Goal: Transaction & Acquisition: Purchase product/service

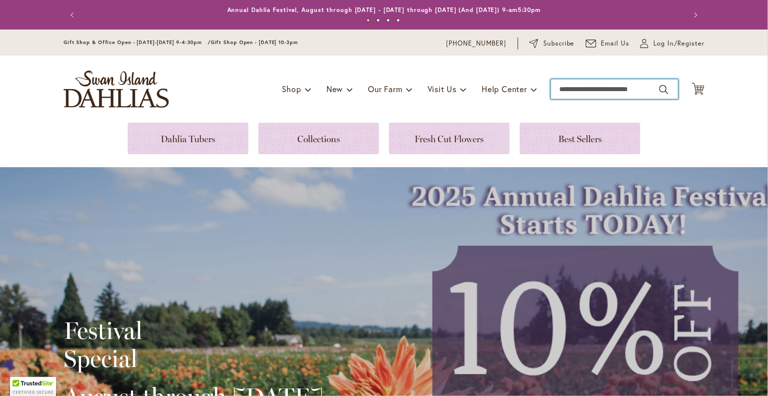
click at [572, 93] on input "Search" at bounding box center [615, 89] width 128 height 20
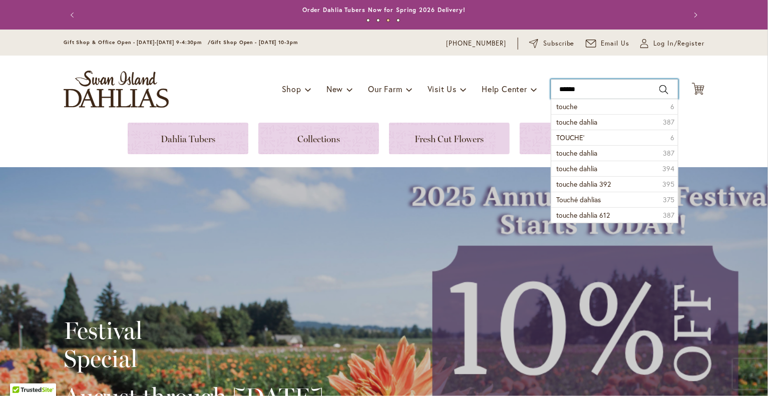
type input "******"
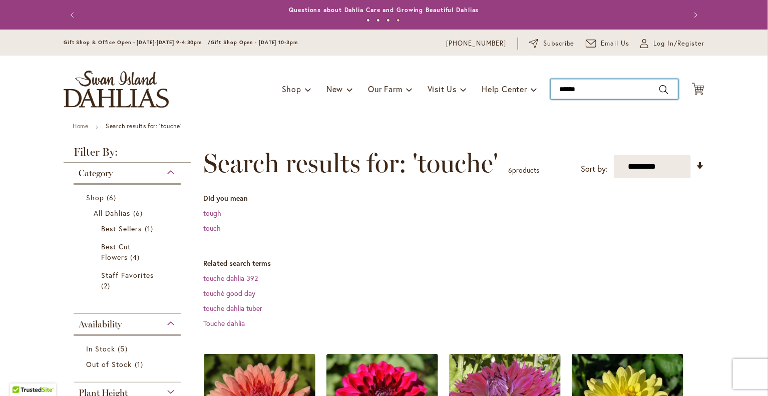
click at [595, 90] on input "******" at bounding box center [615, 89] width 128 height 20
type input "*"
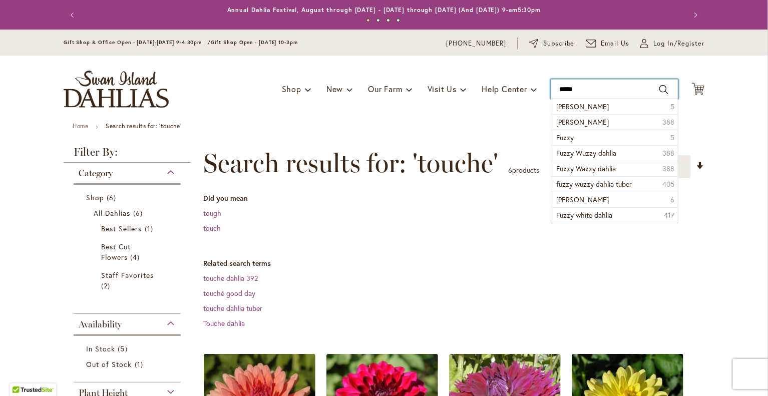
type input "**********"
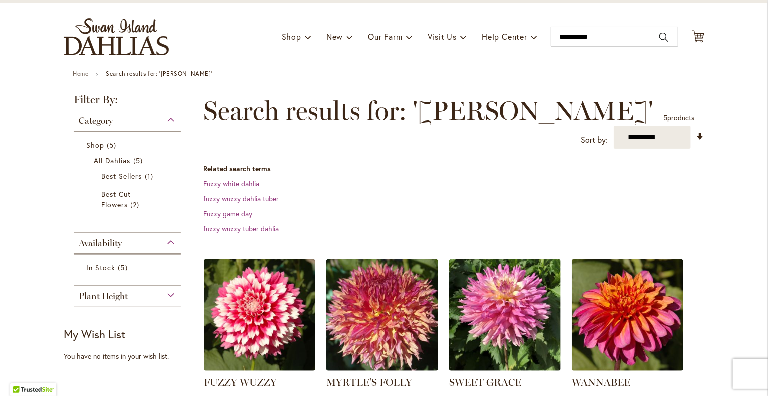
scroll to position [54, 0]
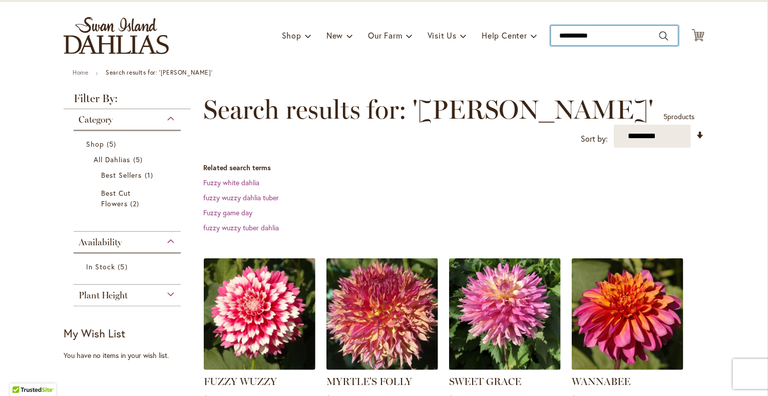
click at [618, 34] on input "**********" at bounding box center [615, 36] width 128 height 20
type input "*"
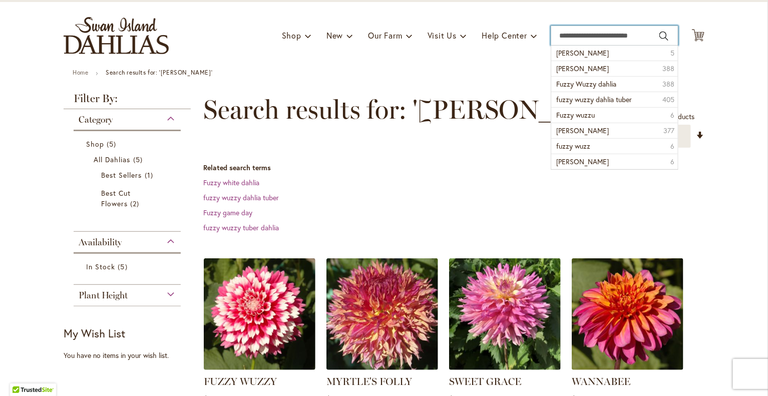
click at [305, 30] on span at bounding box center [308, 36] width 7 height 16
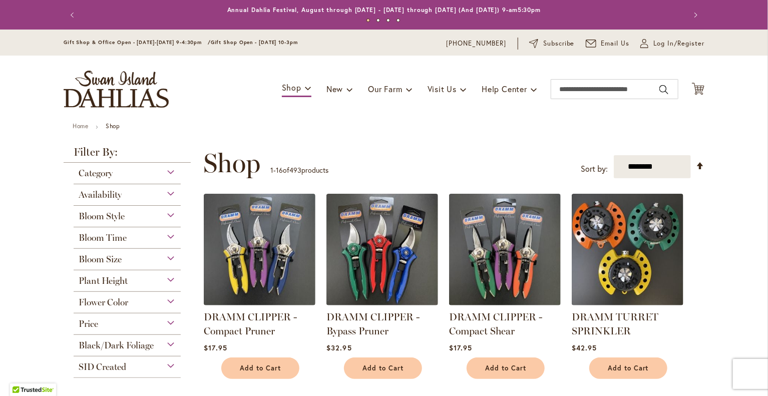
click at [167, 301] on div "Flower Color" at bounding box center [127, 300] width 107 height 16
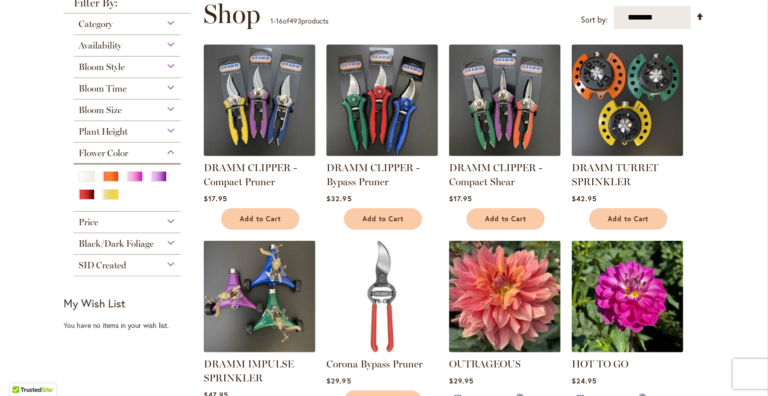
scroll to position [150, 0]
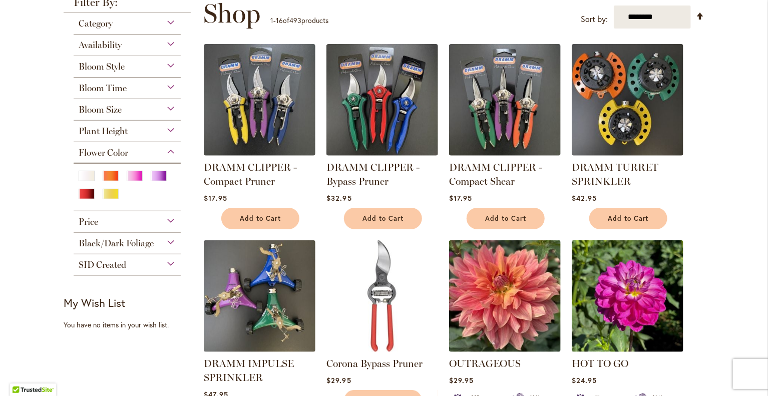
click at [85, 196] on div "Red" at bounding box center [87, 194] width 16 height 11
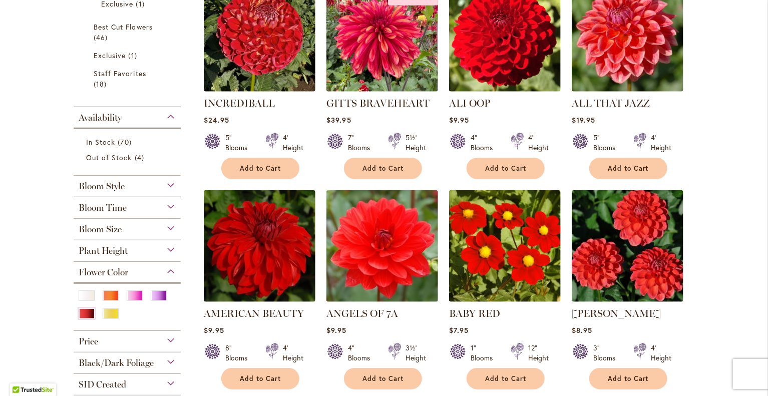
scroll to position [260, 0]
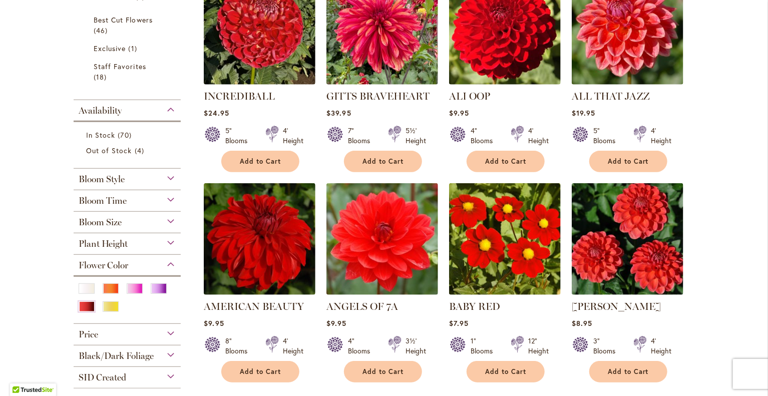
click at [167, 354] on div "Black/Dark Foliage" at bounding box center [127, 353] width 107 height 16
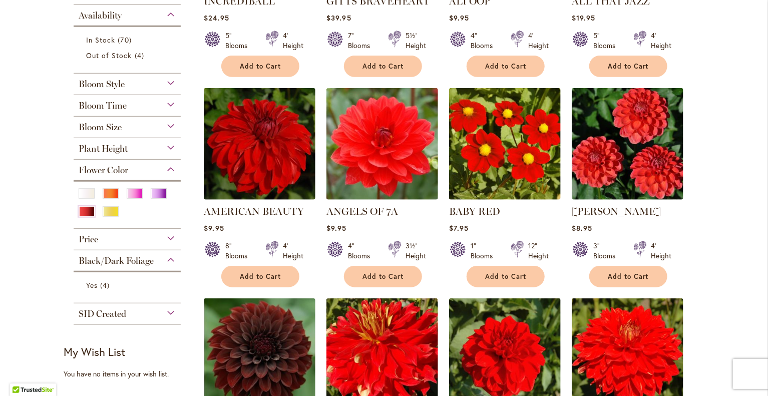
scroll to position [379, 0]
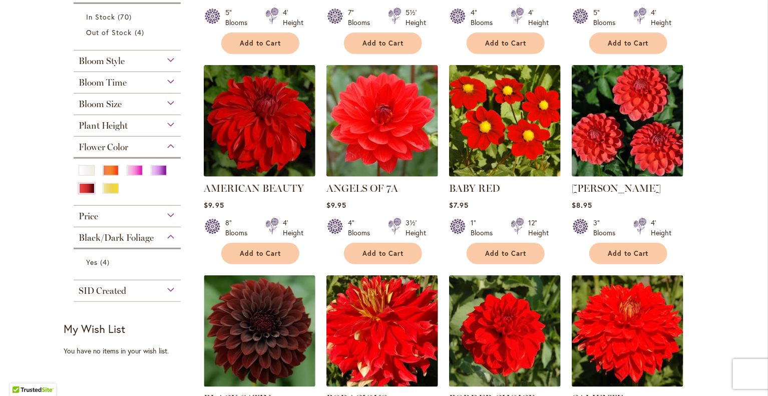
click at [110, 258] on link "Yes 4 items" at bounding box center [128, 262] width 85 height 11
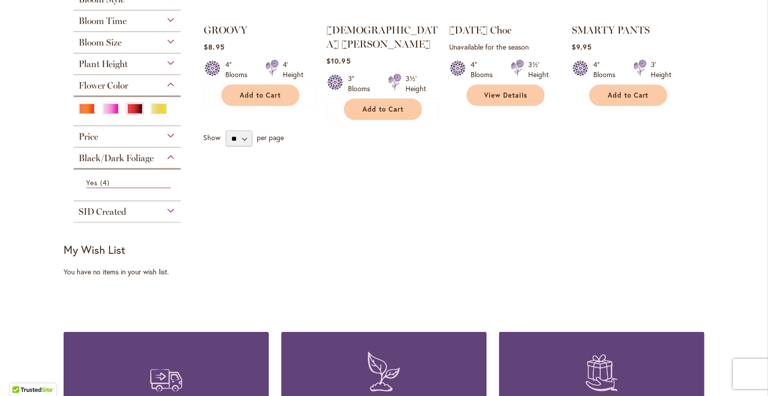
scroll to position [346, 0]
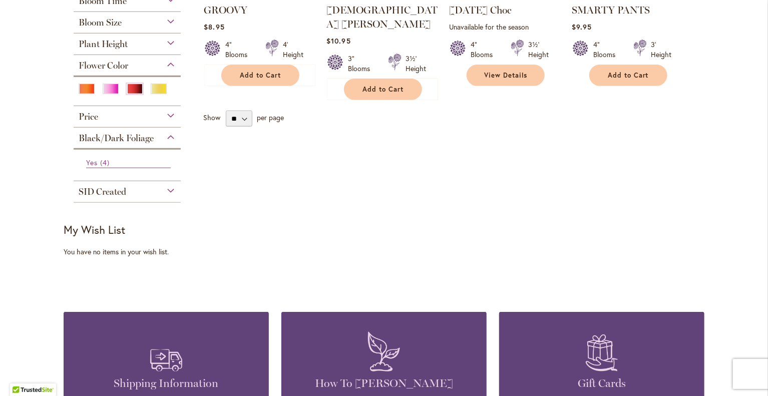
click at [105, 159] on span "4 items" at bounding box center [106, 162] width 12 height 11
click at [169, 138] on div "Black/Dark Foliage" at bounding box center [127, 136] width 107 height 16
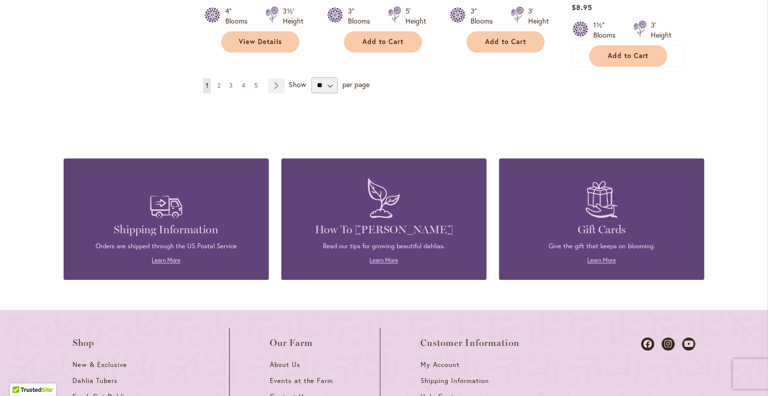
scroll to position [1019, 0]
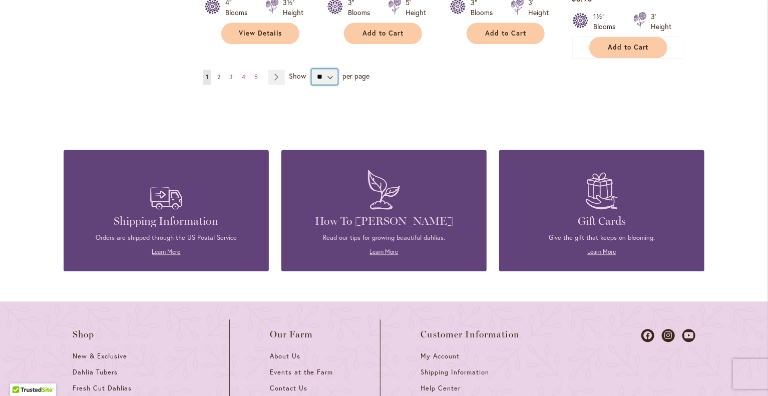
click at [329, 69] on select "** ** ** **" at bounding box center [324, 77] width 27 height 16
select select "**"
click at [311, 69] on select "** ** ** **" at bounding box center [324, 77] width 27 height 16
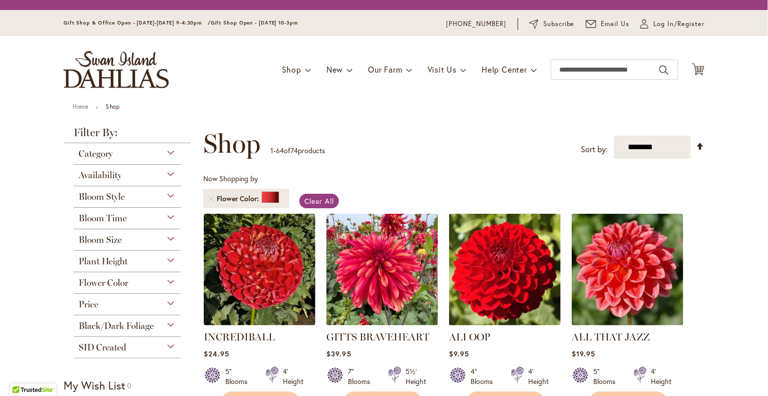
click at [168, 241] on div "Bloom Size" at bounding box center [127, 237] width 107 height 16
click at [166, 238] on div "Bloom Size" at bounding box center [127, 237] width 107 height 16
click at [164, 239] on div "Bloom Size" at bounding box center [127, 237] width 107 height 16
click at [167, 239] on div "Bloom Size" at bounding box center [127, 237] width 107 height 16
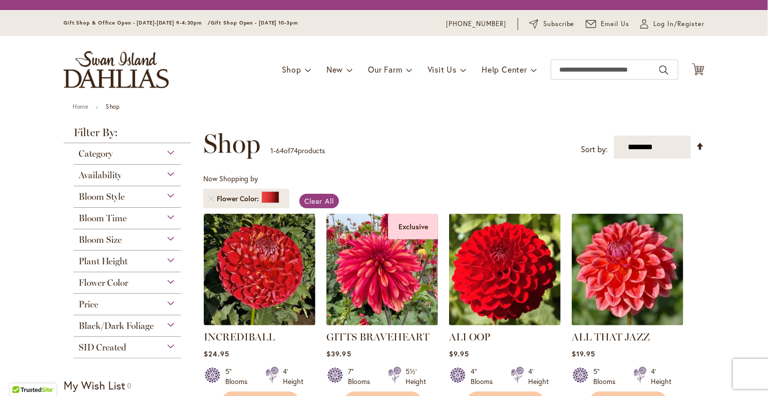
click at [167, 239] on div "Bloom Size" at bounding box center [127, 237] width 107 height 16
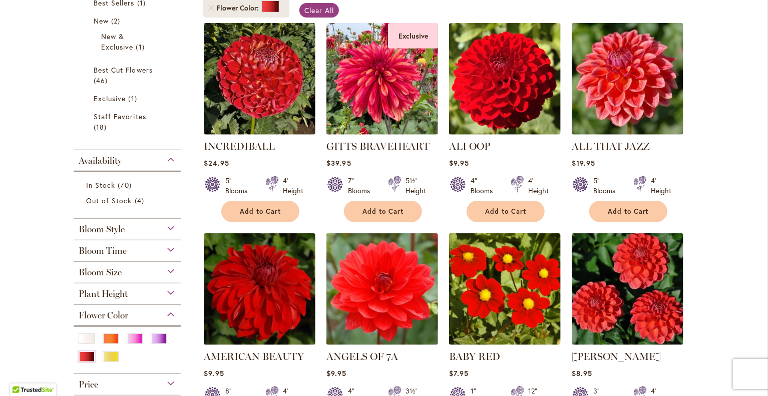
scroll to position [215, 0]
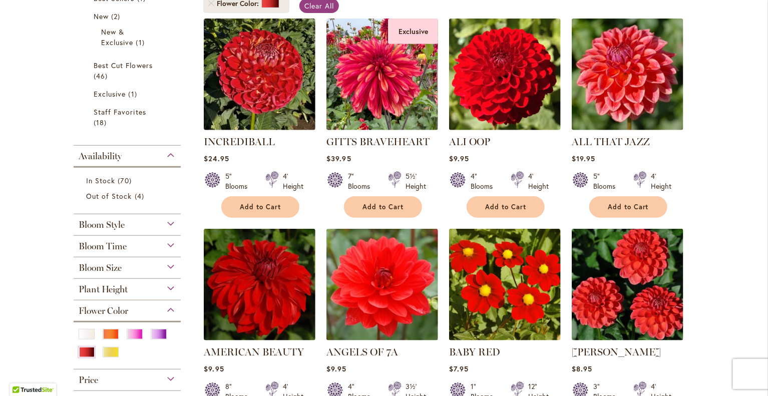
click at [168, 266] on div "Bloom Size" at bounding box center [127, 265] width 107 height 16
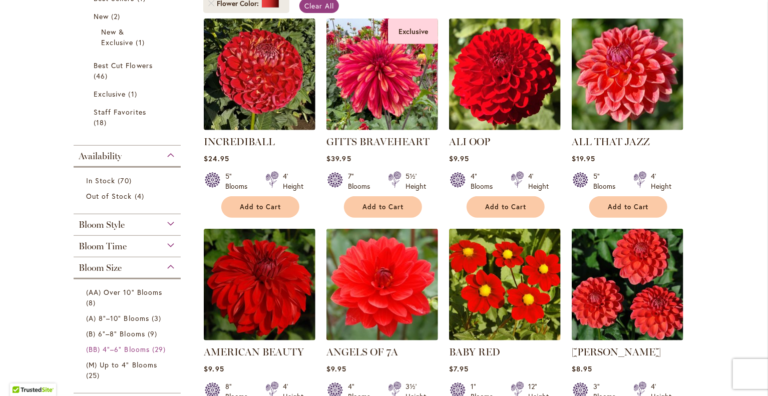
click at [146, 348] on link "(BB) 4"–6" Blooms 29 items" at bounding box center [128, 349] width 85 height 11
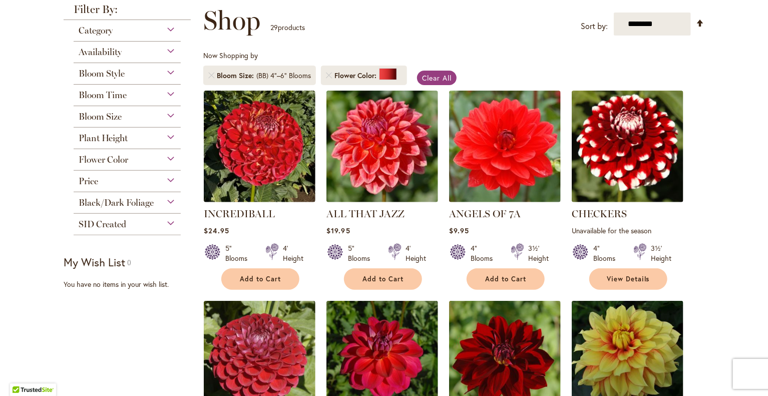
scroll to position [25, 0]
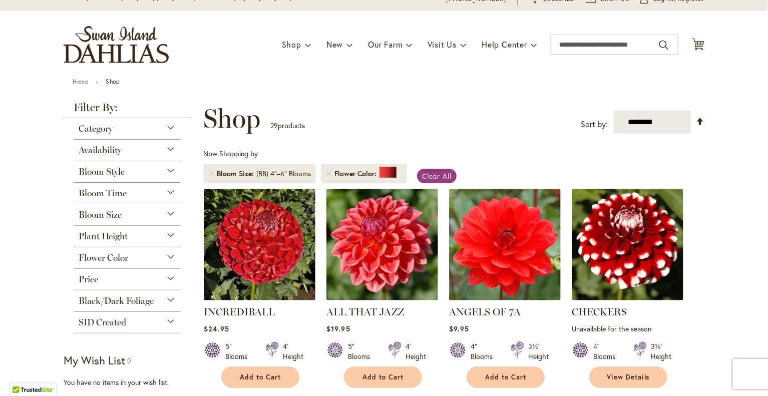
click at [167, 214] on div "Bloom Size" at bounding box center [127, 212] width 107 height 16
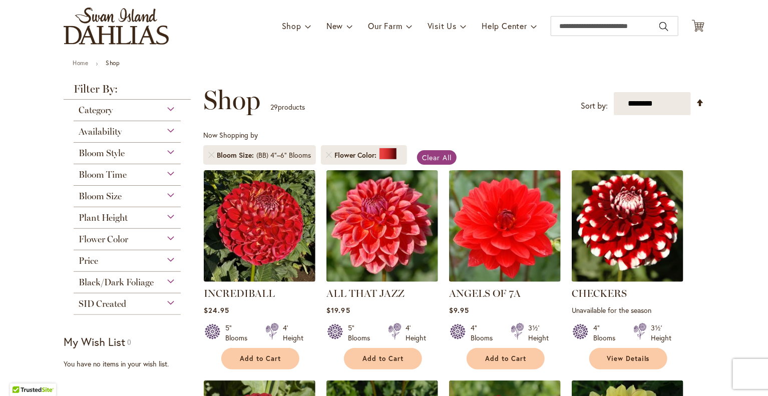
scroll to position [31, 0]
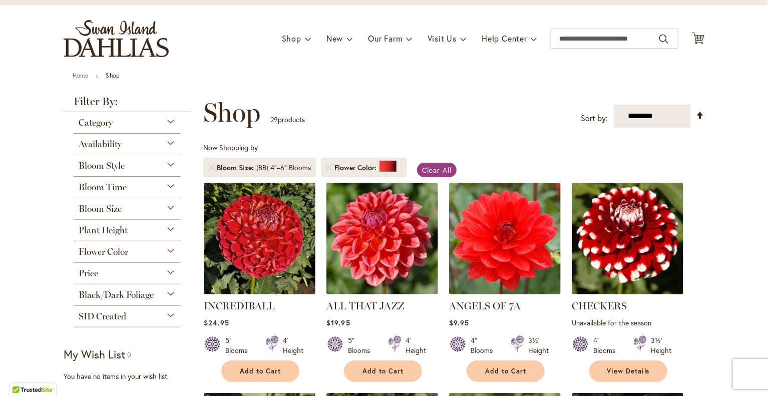
click at [167, 208] on div "Bloom Size" at bounding box center [127, 206] width 107 height 16
click at [208, 167] on link at bounding box center [211, 168] width 6 height 6
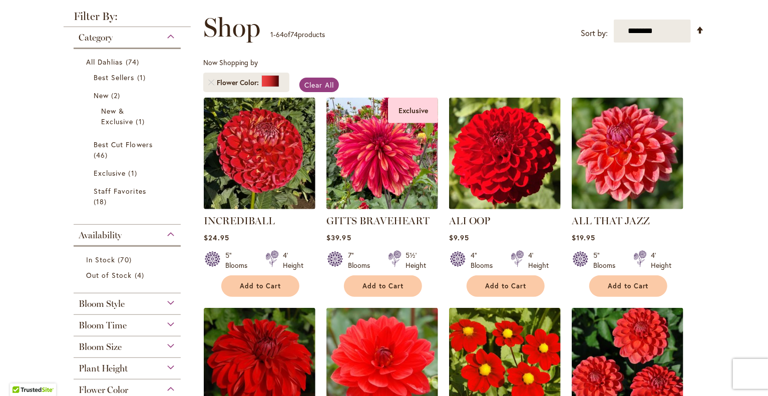
scroll to position [155, 0]
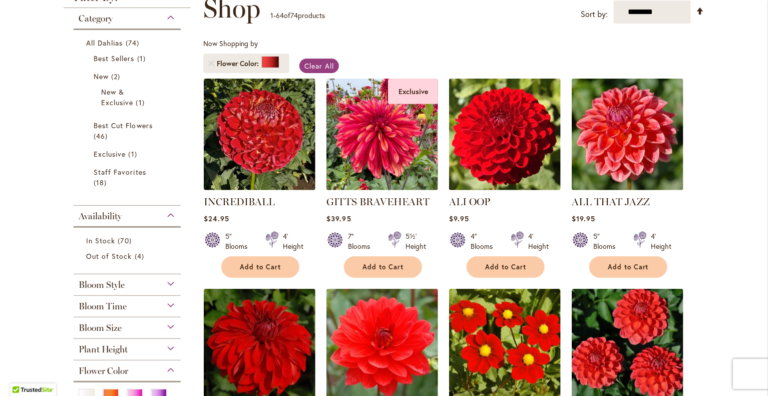
click at [170, 322] on div "Bloom Size" at bounding box center [127, 325] width 107 height 16
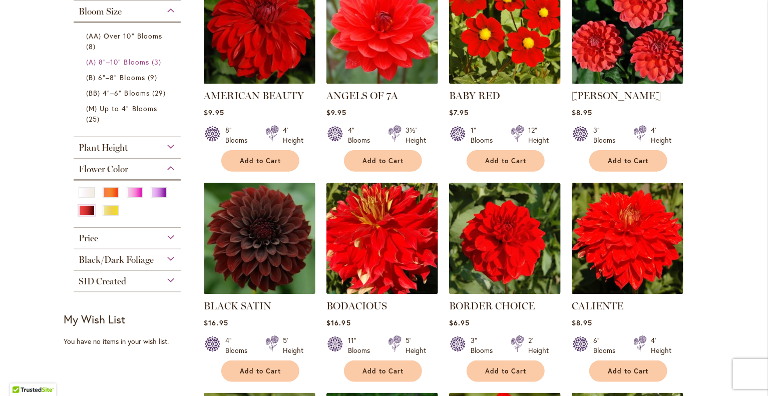
click at [121, 63] on span "(A) 8"–10" Blooms" at bounding box center [117, 62] width 63 height 10
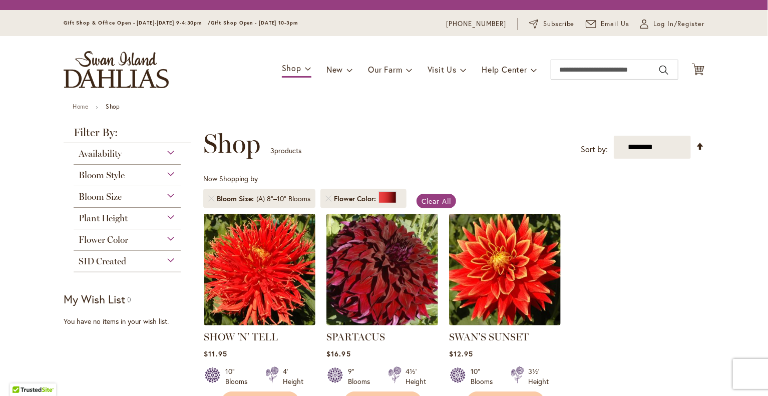
scroll to position [155, 0]
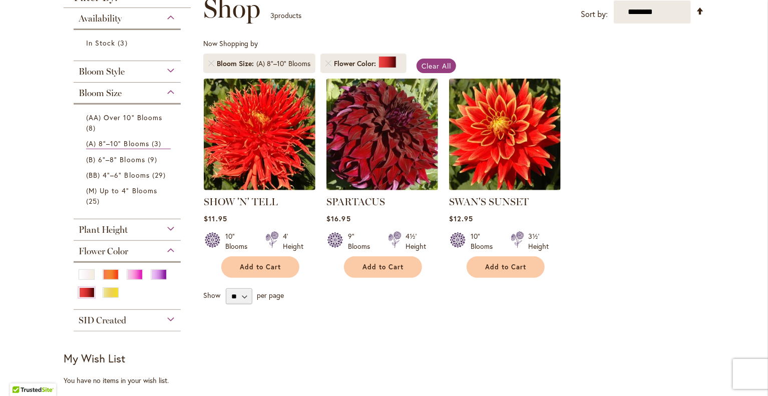
click at [156, 273] on div "Purple" at bounding box center [159, 274] width 16 height 11
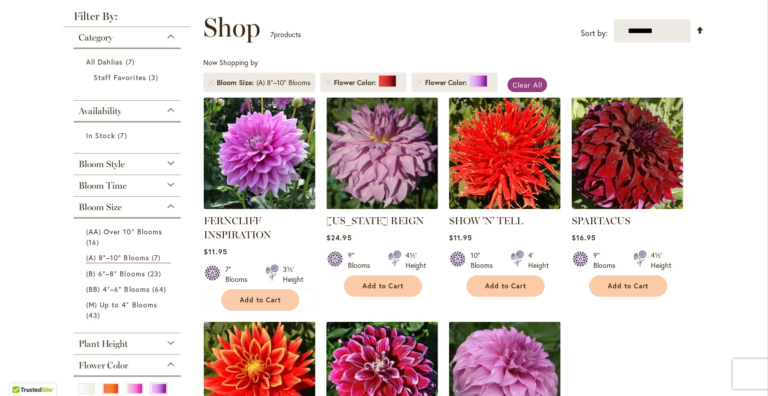
scroll to position [155, 0]
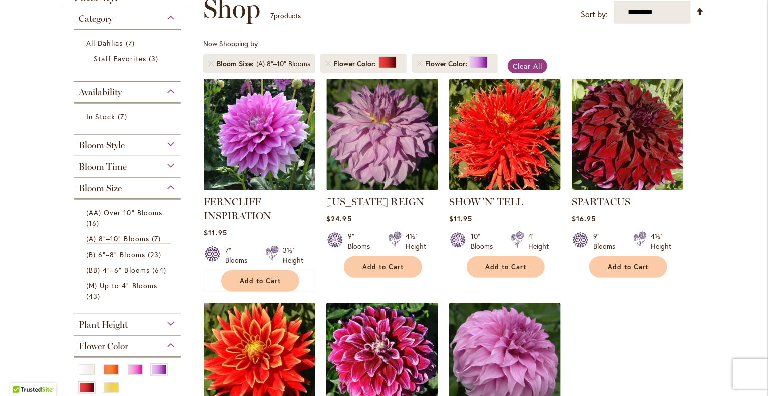
click at [131, 367] on div "Pink" at bounding box center [135, 370] width 16 height 11
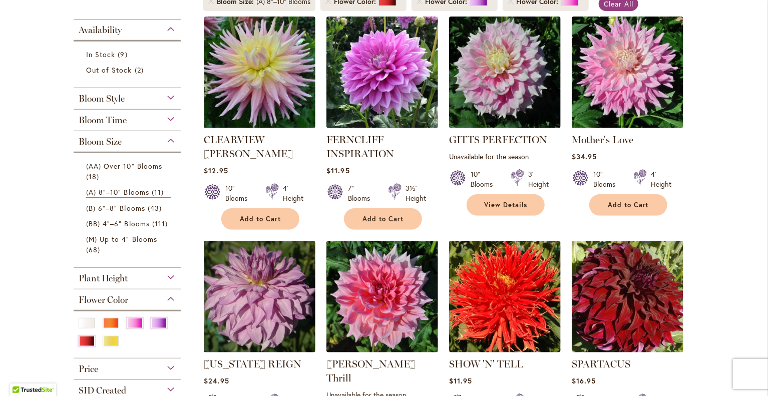
scroll to position [218, 0]
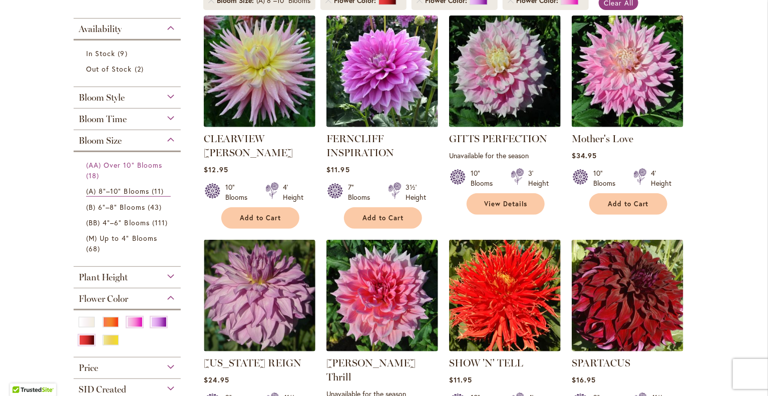
click at [144, 164] on span "(AA) Over 10" Blooms" at bounding box center [124, 165] width 76 height 10
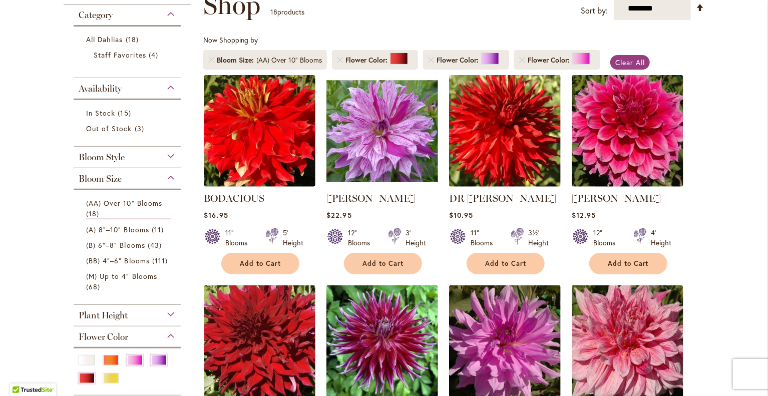
scroll to position [161, 0]
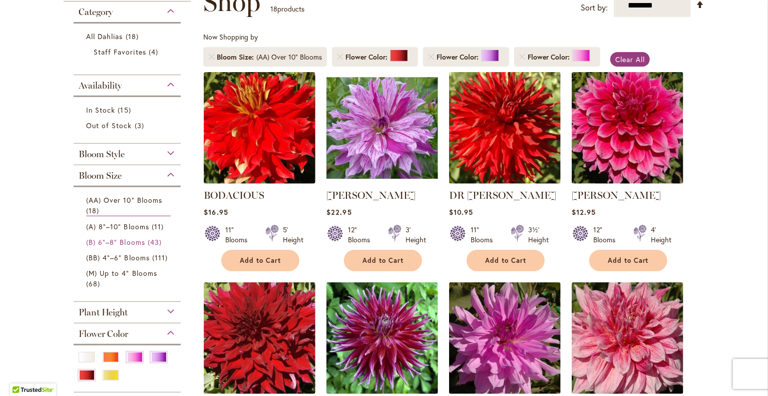
click at [148, 240] on span "43 items" at bounding box center [156, 242] width 17 height 11
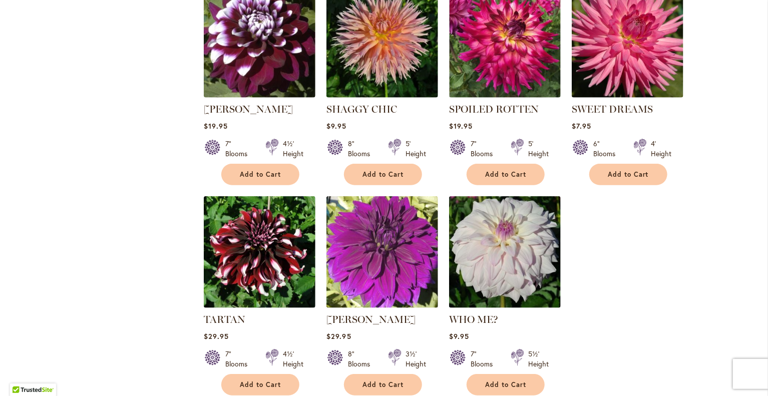
scroll to position [2199, 0]
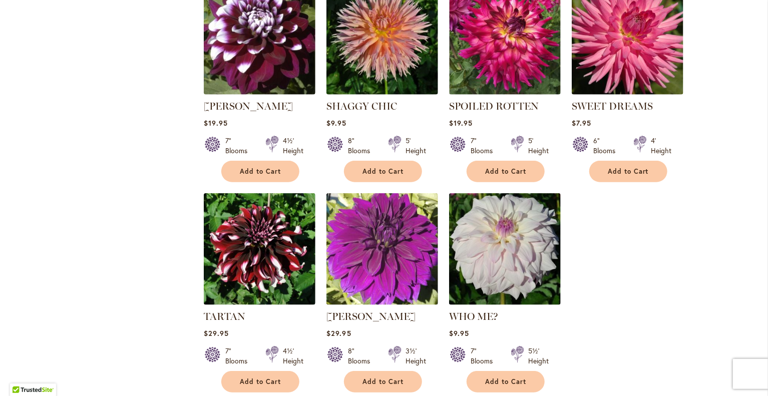
click at [372, 204] on img at bounding box center [382, 249] width 112 height 112
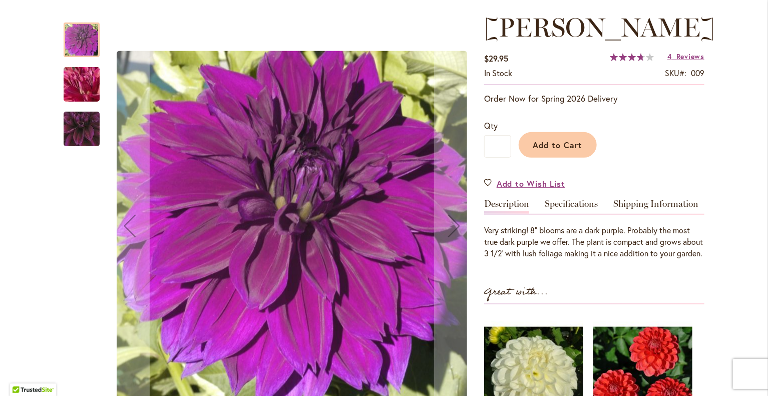
scroll to position [130, 0]
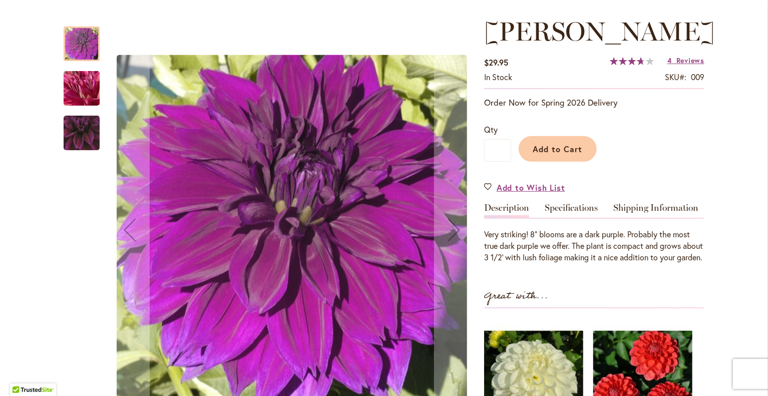
click at [80, 92] on img "Thomas Edison" at bounding box center [82, 89] width 72 height 54
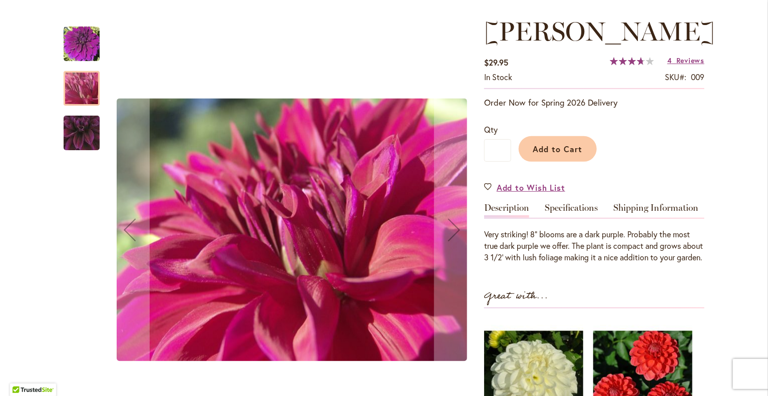
click at [84, 134] on img "Thomas Edison" at bounding box center [81, 133] width 71 height 69
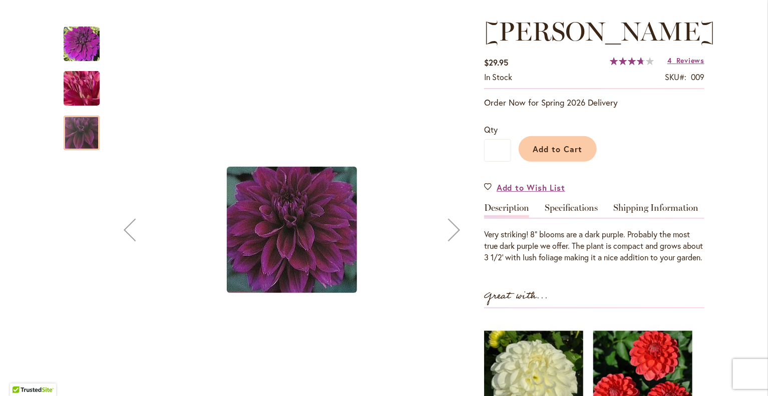
click at [583, 218] on link "Specifications" at bounding box center [571, 210] width 53 height 15
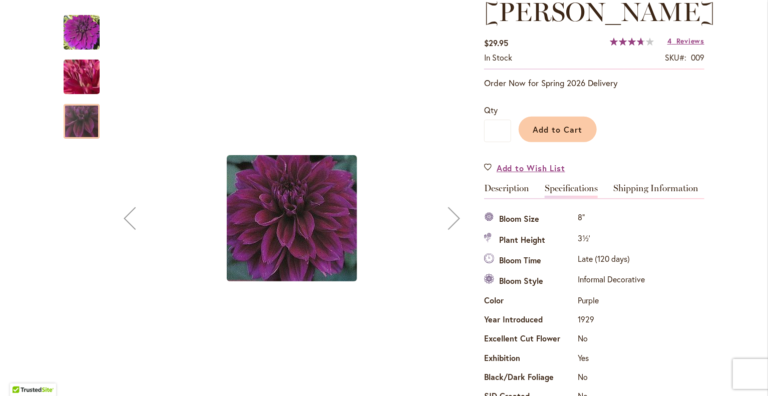
scroll to position [142, 0]
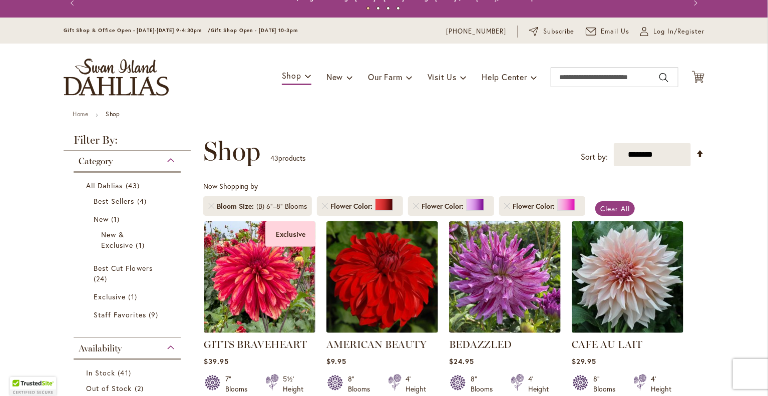
scroll to position [8, 0]
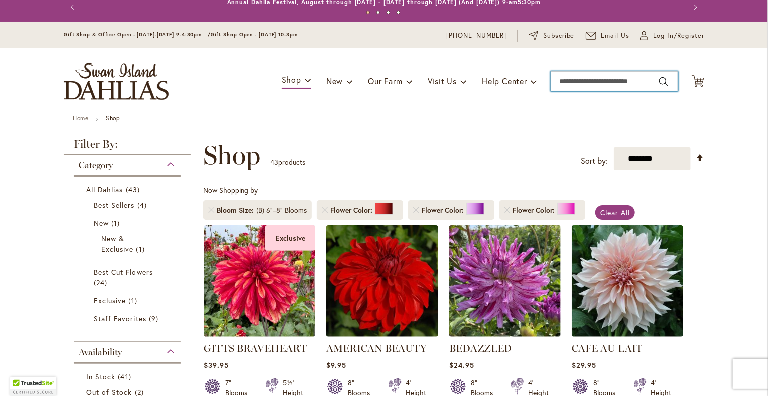
click at [572, 83] on input "Search" at bounding box center [615, 81] width 128 height 20
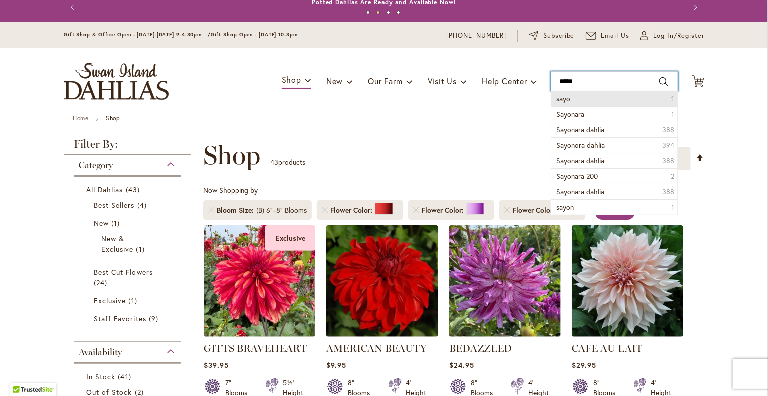
type input "********"
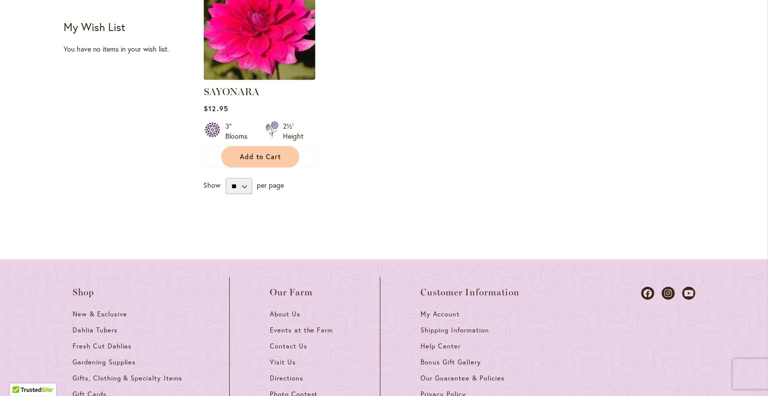
scroll to position [326, 0]
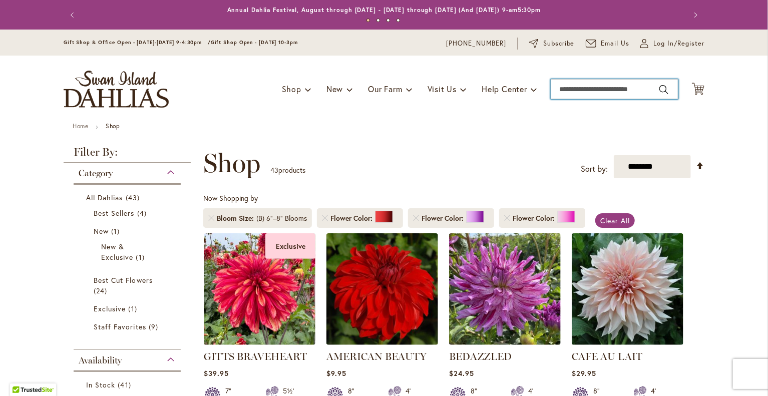
click at [575, 91] on input "Search" at bounding box center [615, 89] width 128 height 20
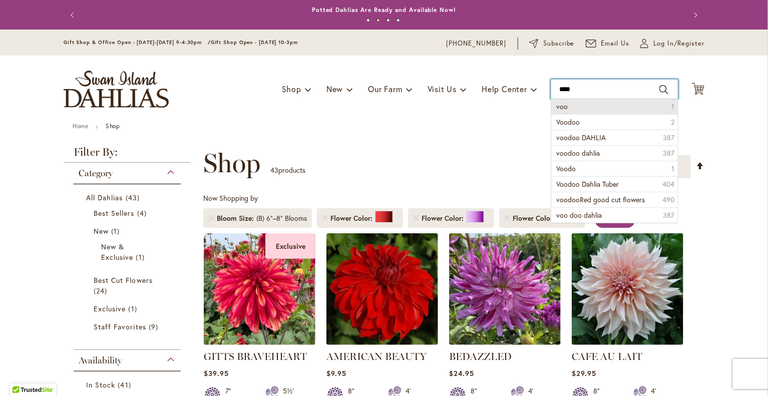
type input "******"
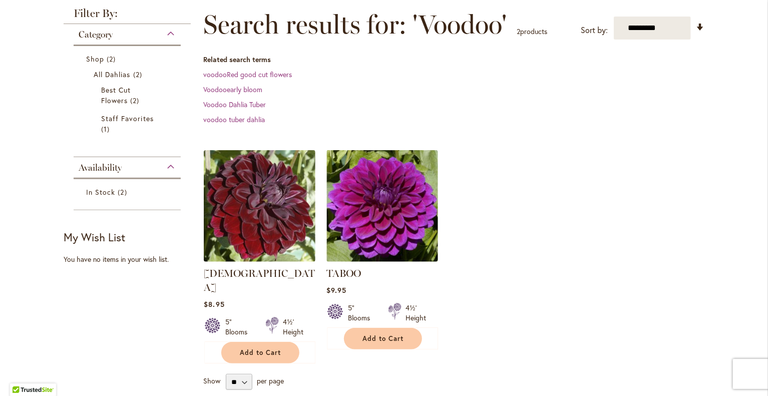
scroll to position [140, 0]
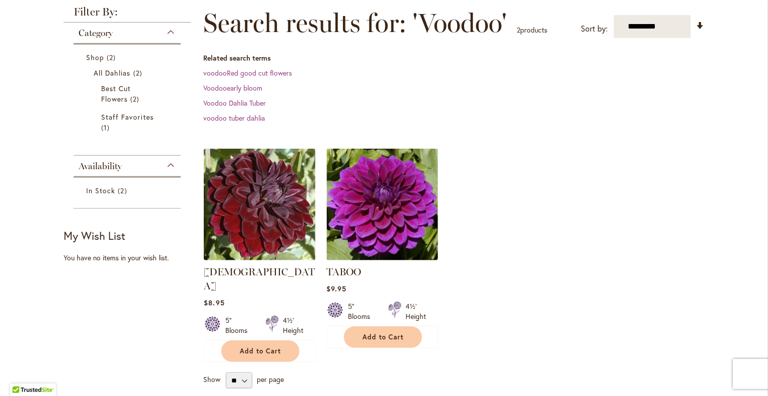
click at [257, 206] on img at bounding box center [260, 205] width 112 height 112
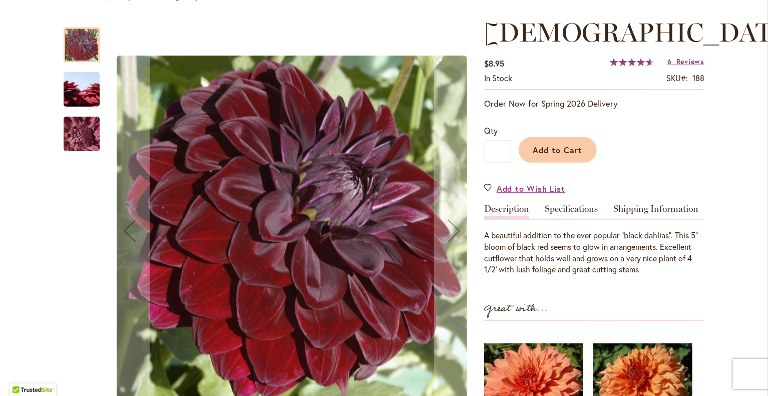
scroll to position [131, 0]
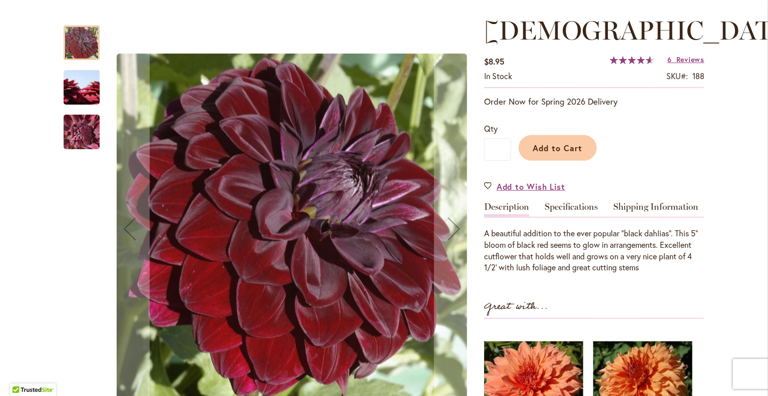
click at [571, 205] on link "Specifications" at bounding box center [571, 209] width 53 height 15
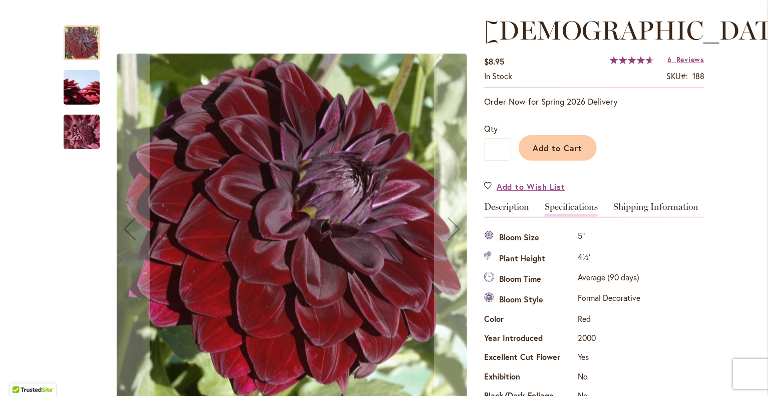
scroll to position [332, 0]
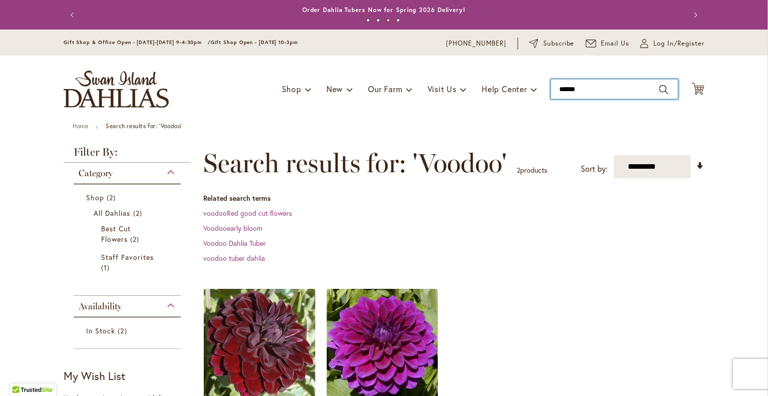
click at [593, 84] on input "******" at bounding box center [615, 89] width 128 height 20
type input "*"
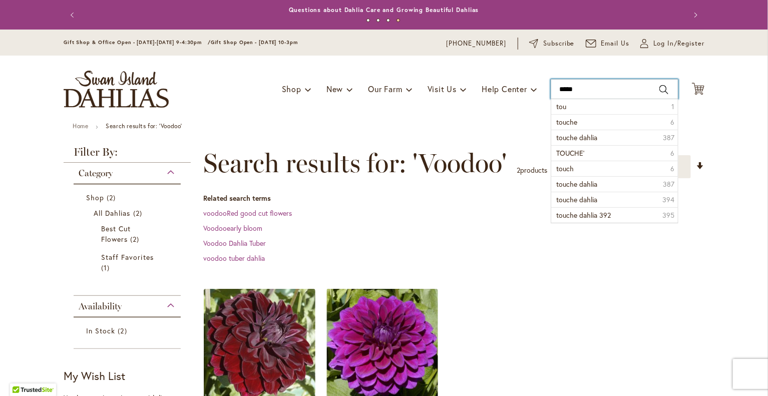
type input "******"
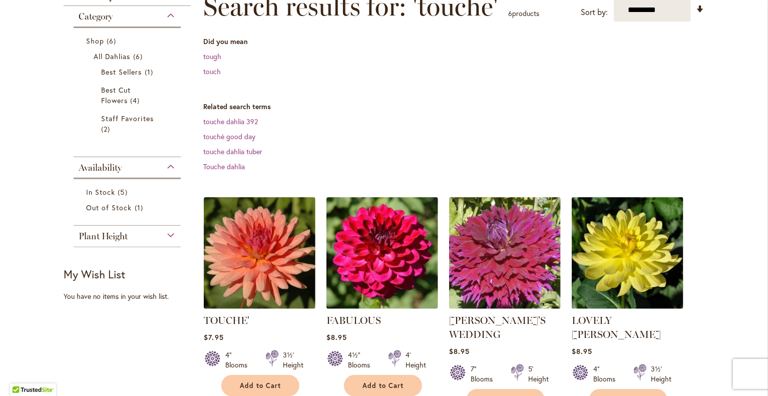
scroll to position [159, 0]
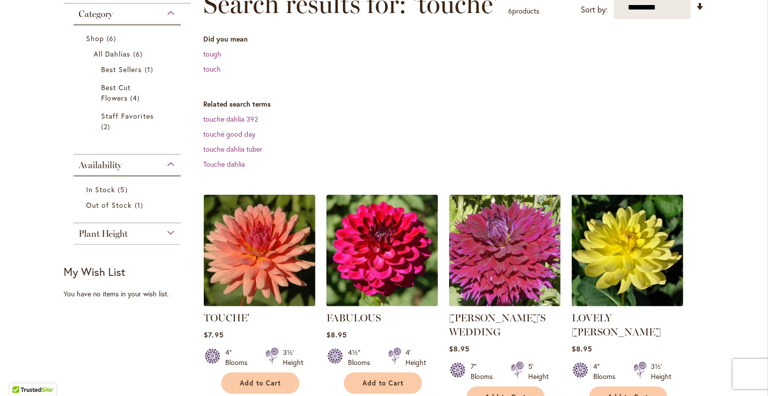
click at [243, 249] on img at bounding box center [260, 251] width 112 height 112
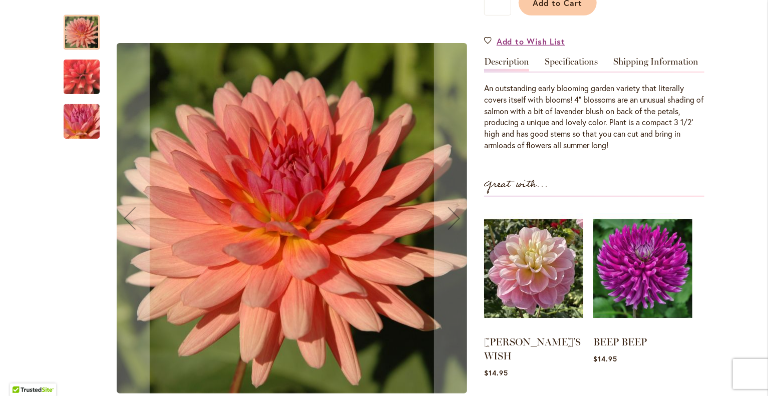
scroll to position [277, 0]
click at [578, 61] on link "Specifications" at bounding box center [571, 64] width 53 height 15
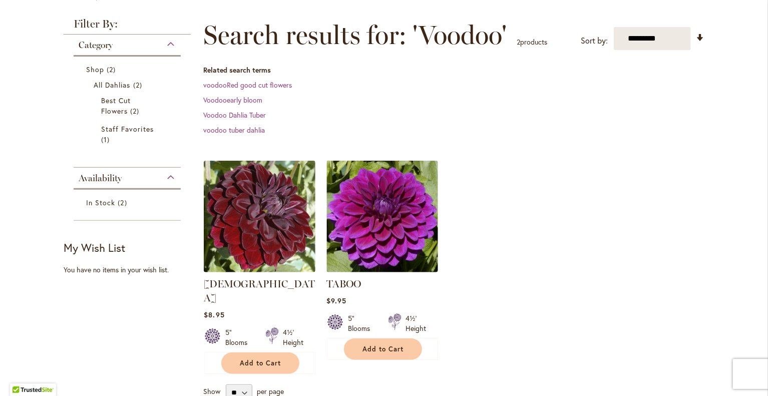
scroll to position [130, 0]
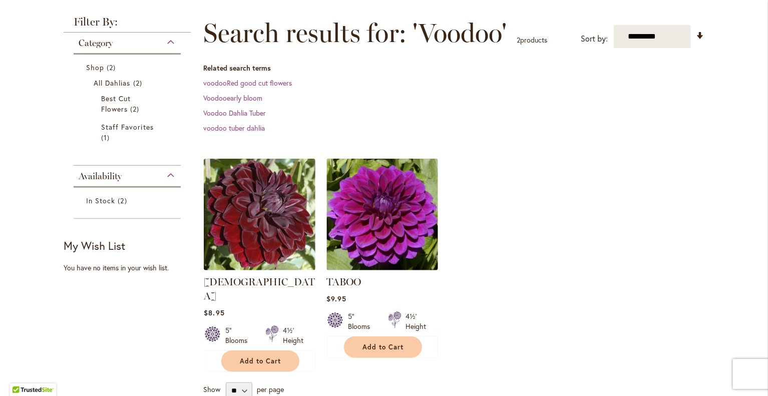
click at [248, 208] on img at bounding box center [260, 215] width 112 height 112
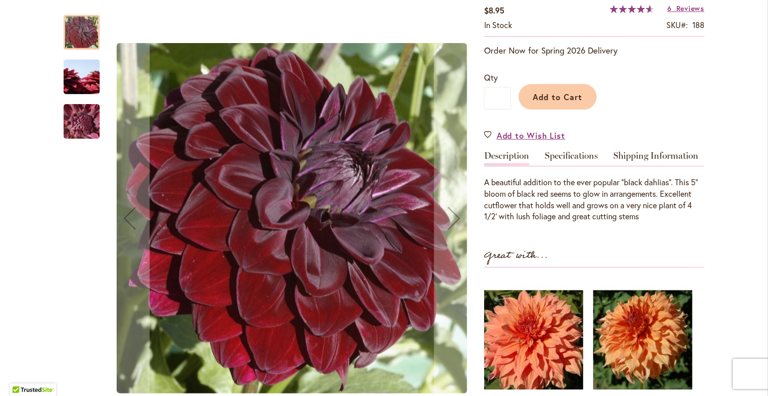
scroll to position [176, 0]
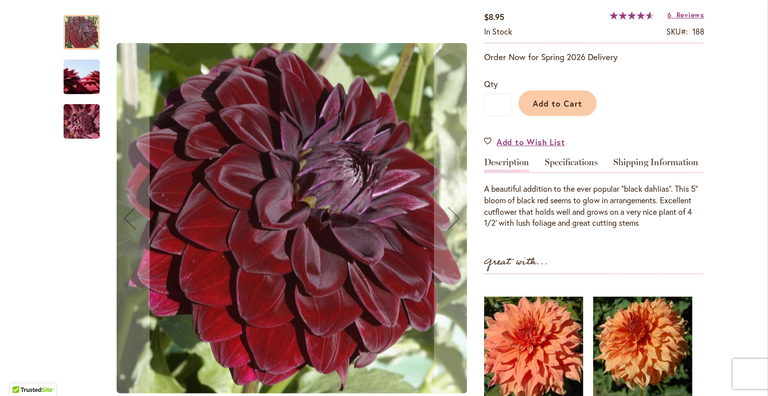
click at [563, 165] on link "Specifications" at bounding box center [571, 165] width 53 height 15
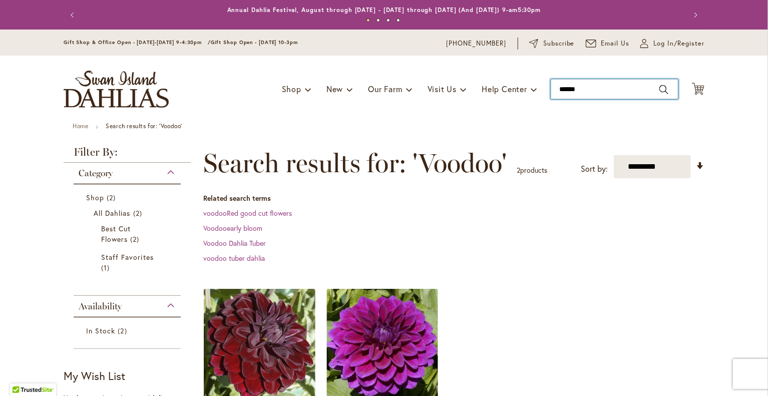
click at [599, 89] on input "******" at bounding box center [615, 89] width 128 height 20
type input "*"
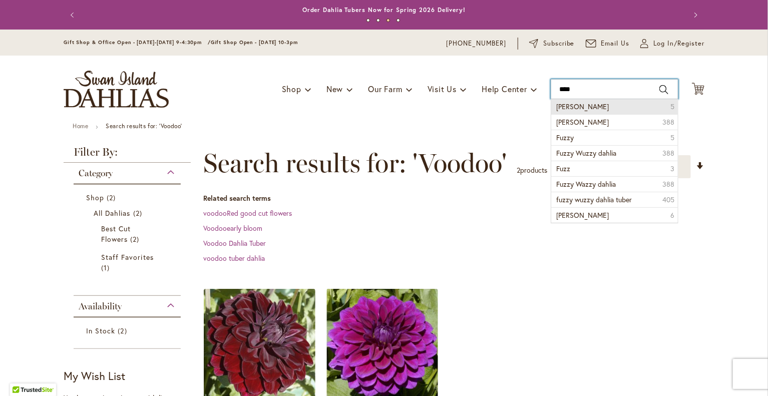
type input "**********"
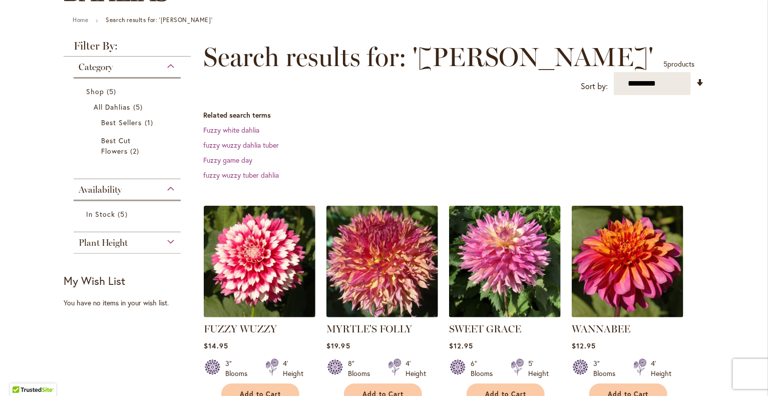
scroll to position [106, 0]
click at [247, 264] on img at bounding box center [260, 262] width 112 height 112
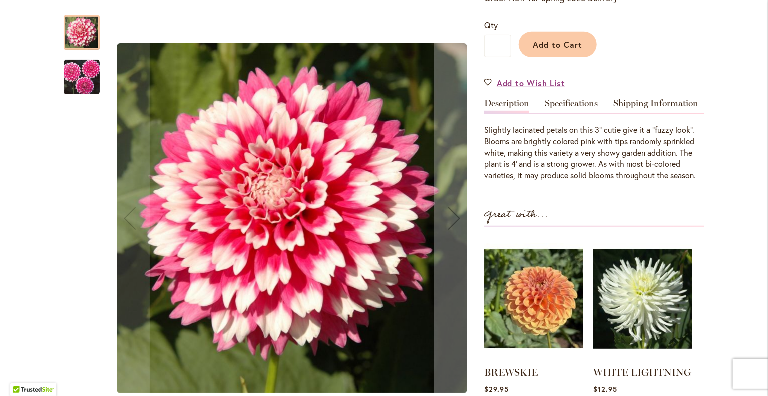
scroll to position [238, 0]
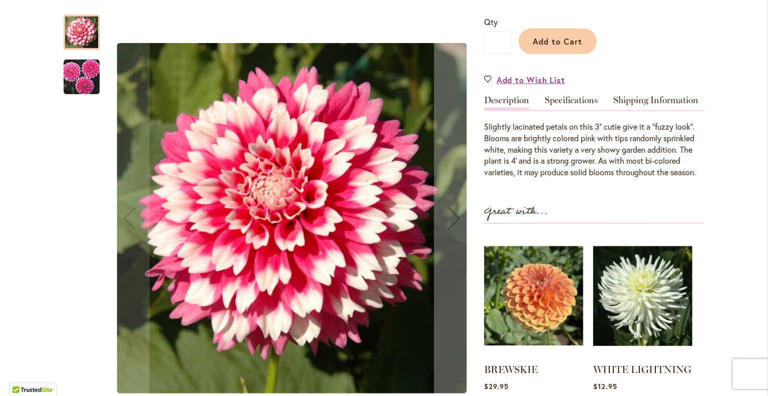
click at [563, 100] on link "Specifications" at bounding box center [571, 103] width 53 height 15
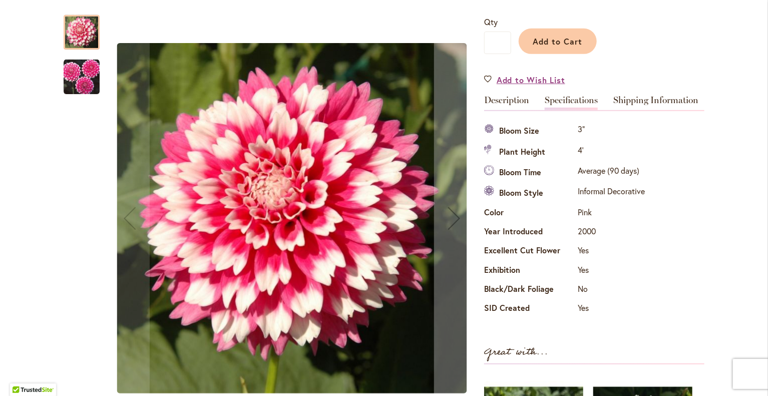
click at [451, 220] on img "FUZZY WUZZY" at bounding box center [292, 218] width 350 height 350
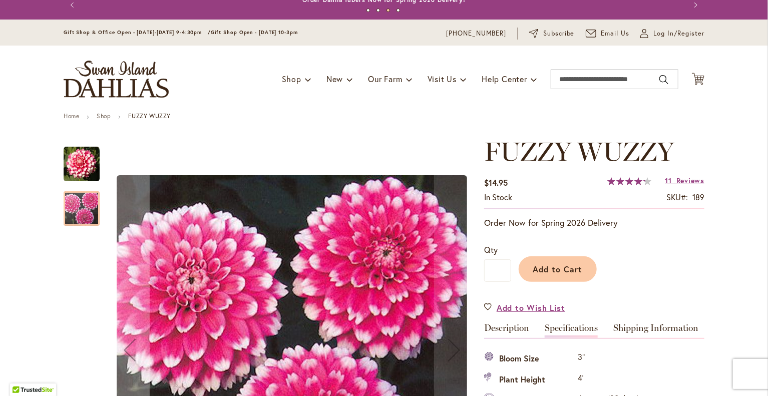
scroll to position [0, 0]
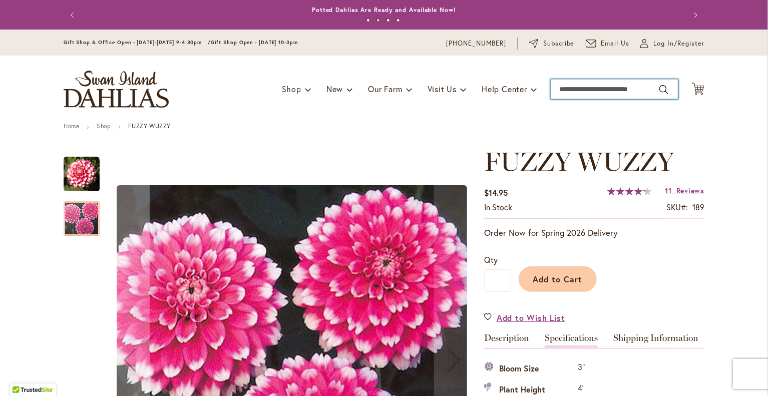
click at [578, 88] on input "Search" at bounding box center [615, 89] width 128 height 20
type input "*****"
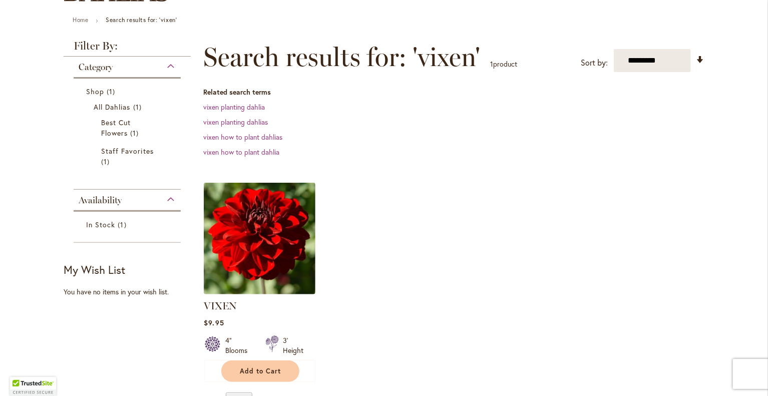
scroll to position [107, 0]
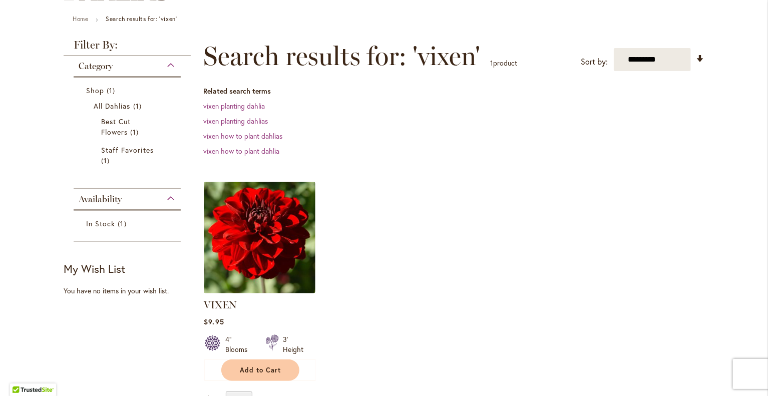
click at [258, 245] on img at bounding box center [260, 238] width 112 height 112
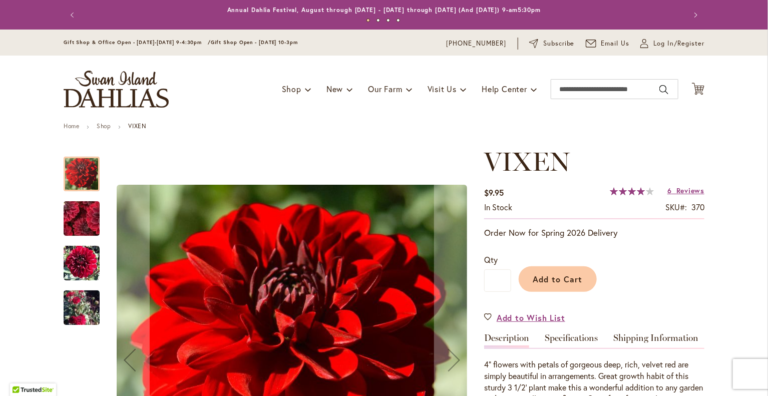
click at [82, 223] on img "VIXEN" at bounding box center [81, 218] width 71 height 69
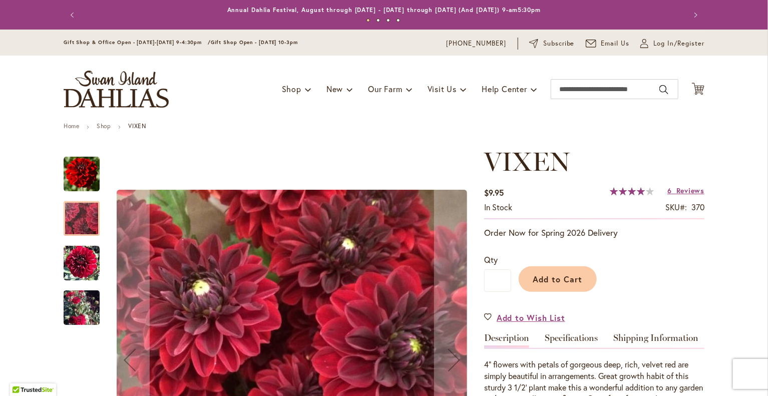
click at [82, 262] on img "VIXEN" at bounding box center [82, 263] width 36 height 37
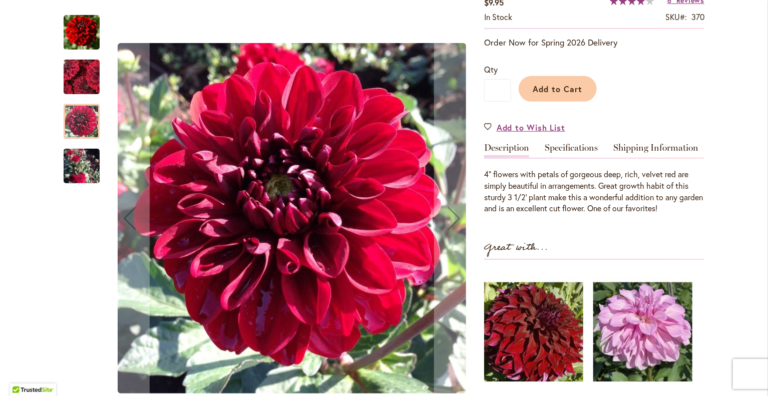
scroll to position [183, 0]
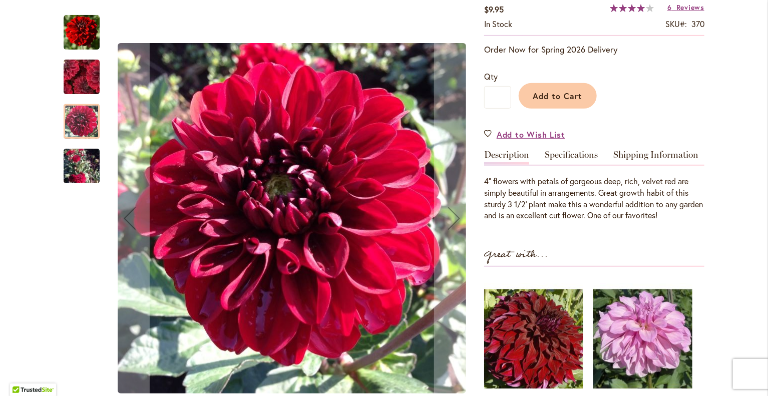
click at [569, 152] on link "Specifications" at bounding box center [571, 157] width 53 height 15
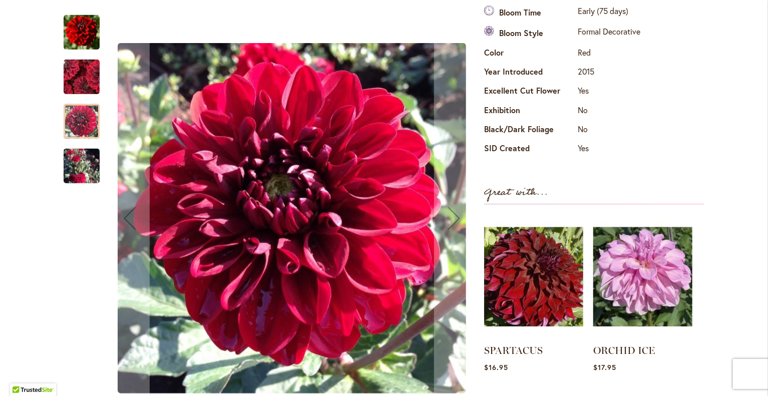
scroll to position [401, 0]
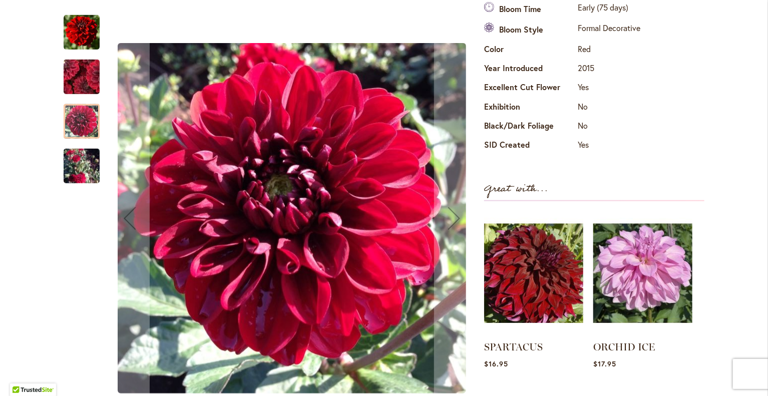
click at [527, 272] on img at bounding box center [533, 273] width 99 height 124
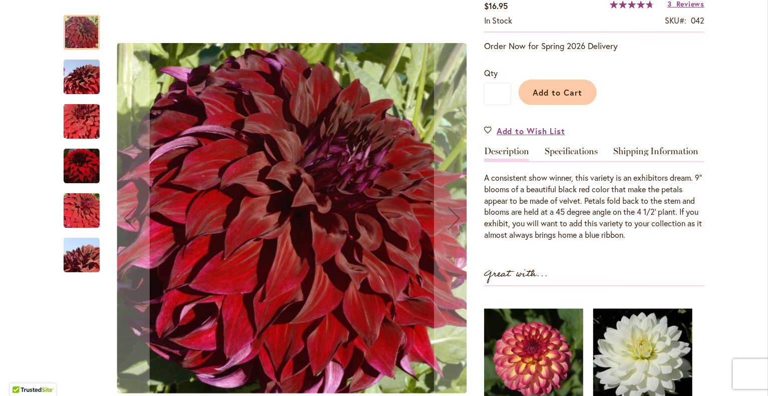
scroll to position [188, 0]
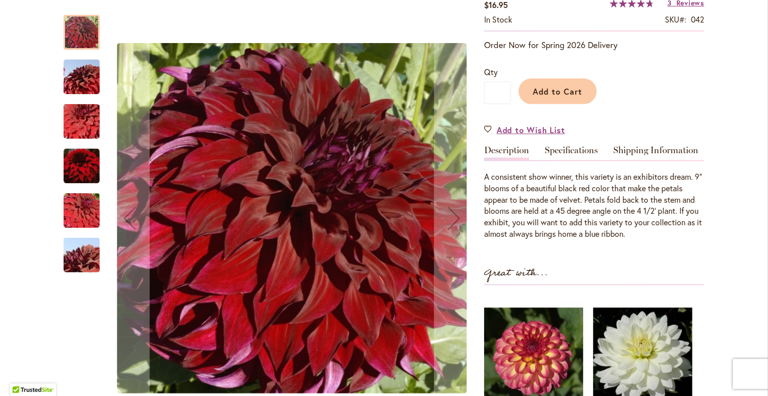
click at [567, 148] on link "Specifications" at bounding box center [571, 153] width 53 height 15
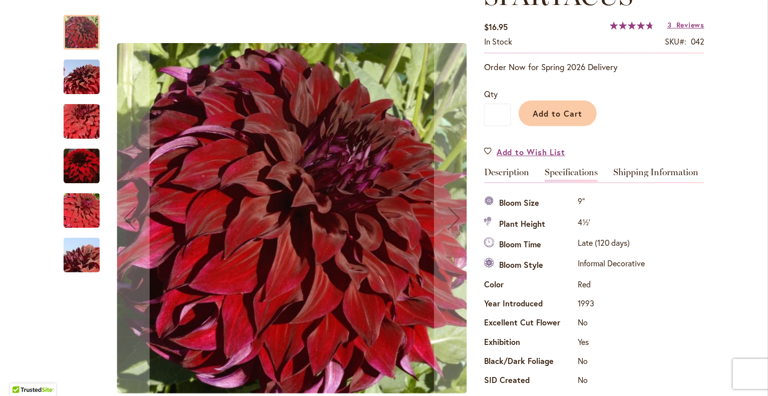
scroll to position [150, 0]
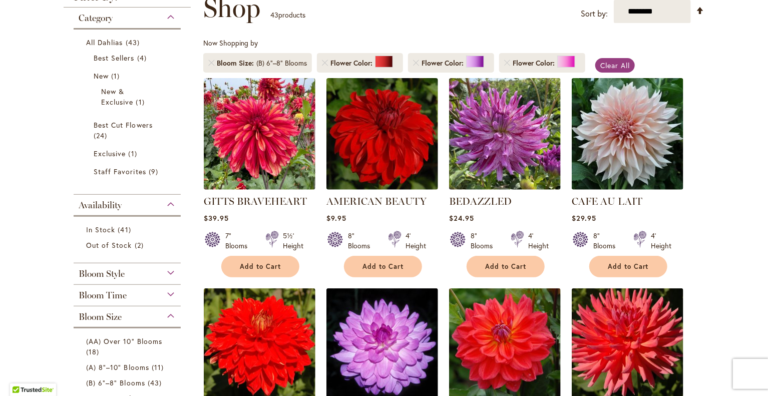
scroll to position [155, 0]
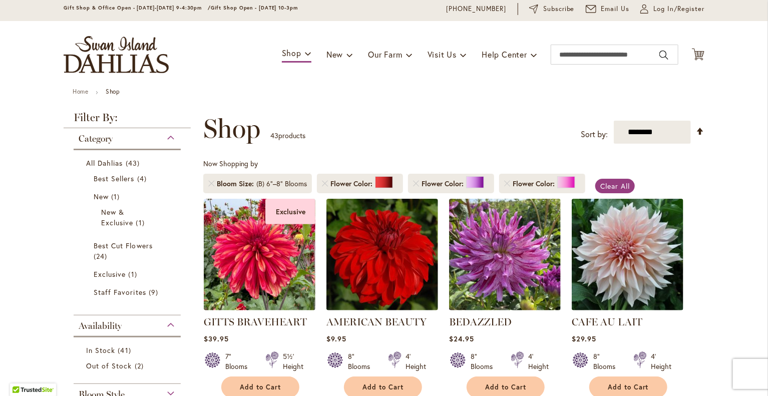
scroll to position [30, 0]
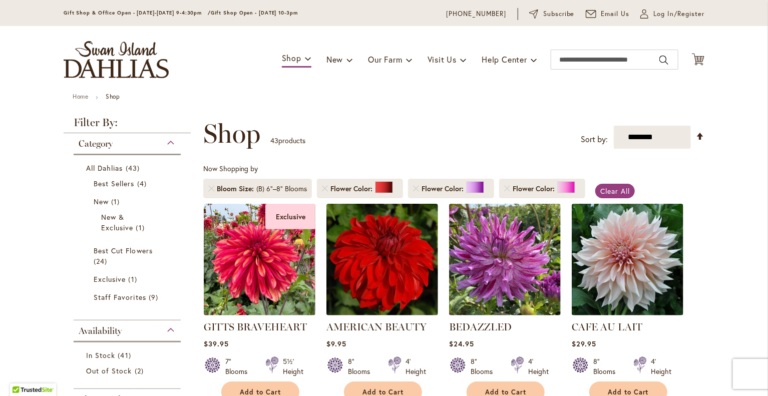
click at [208, 188] on link at bounding box center [211, 189] width 6 height 6
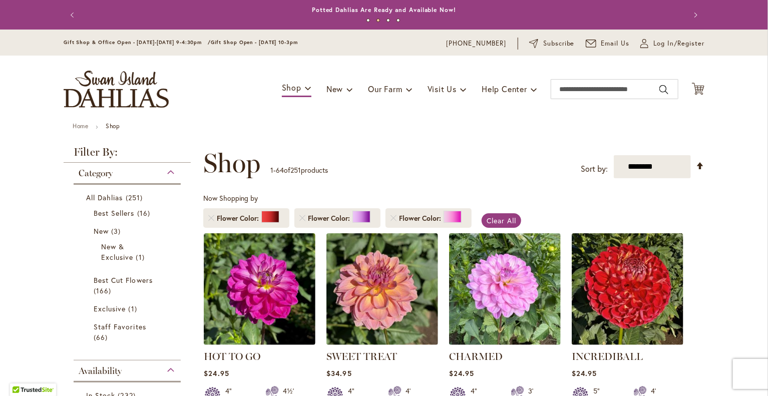
click at [167, 172] on div "Category" at bounding box center [127, 171] width 107 height 16
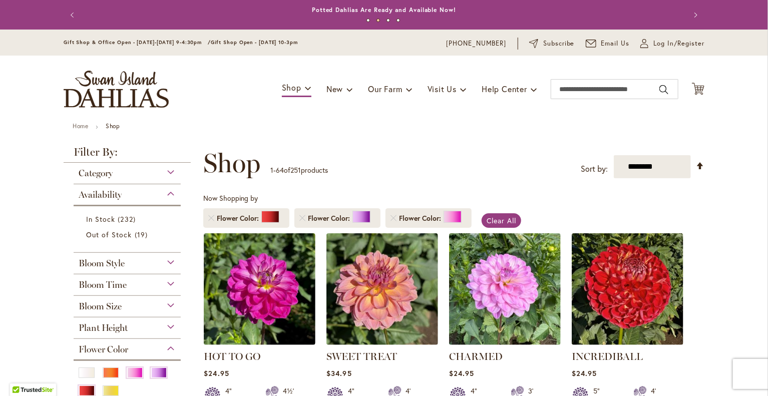
click at [167, 194] on div "Availability" at bounding box center [127, 192] width 107 height 16
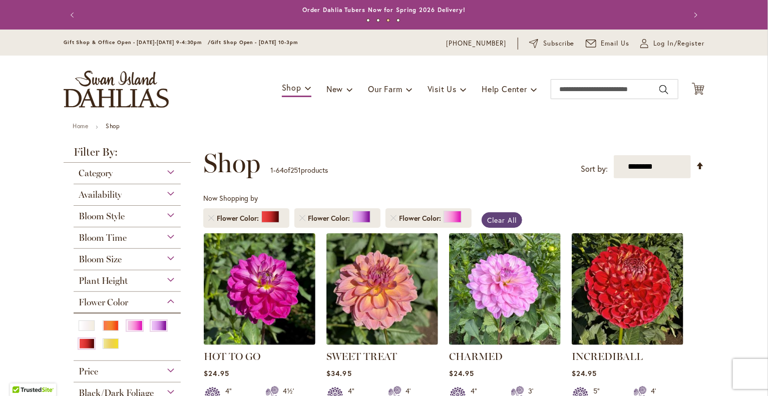
click at [501, 220] on span "Clear All" at bounding box center [502, 220] width 30 height 10
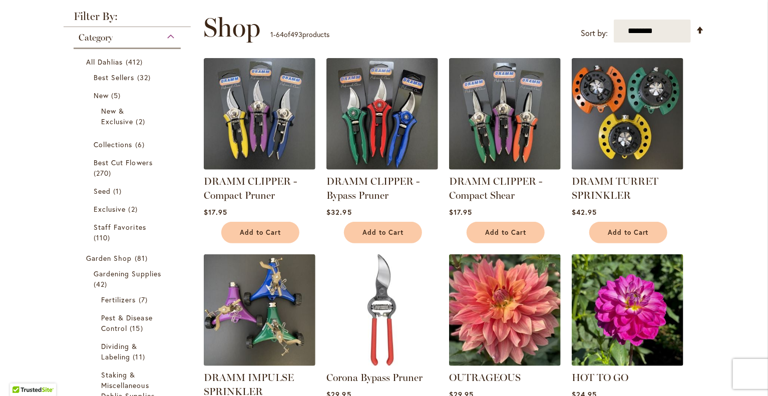
scroll to position [155, 0]
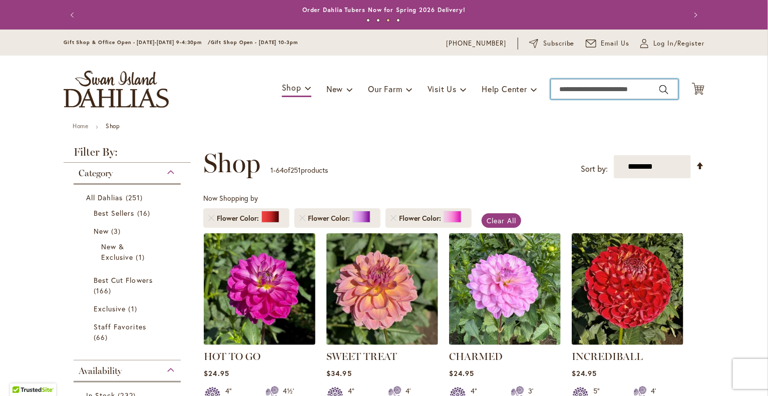
click at [571, 84] on input "Search" at bounding box center [615, 89] width 128 height 20
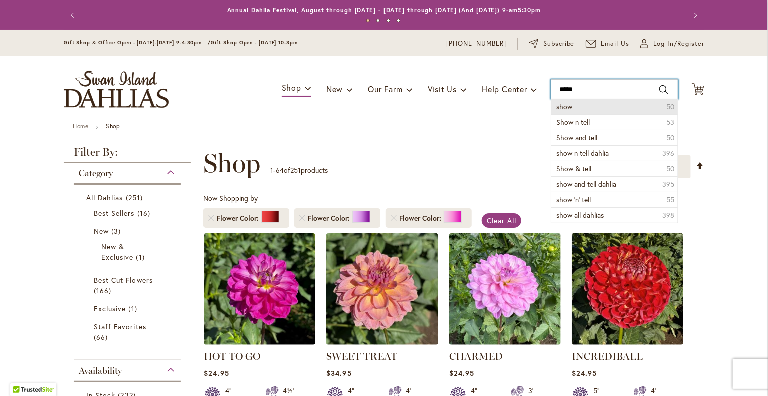
type input "**********"
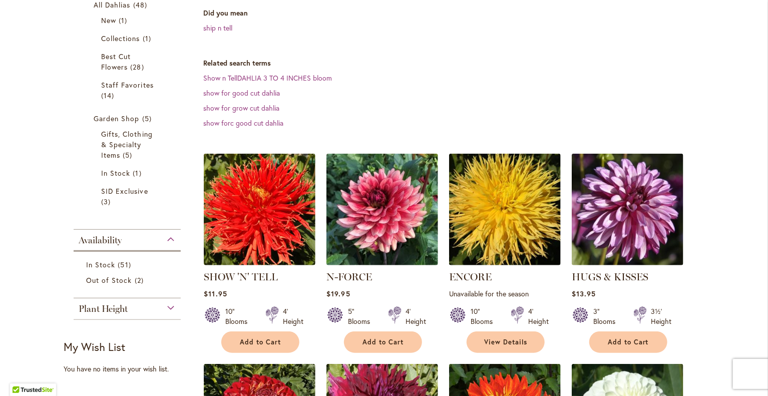
scroll to position [215, 0]
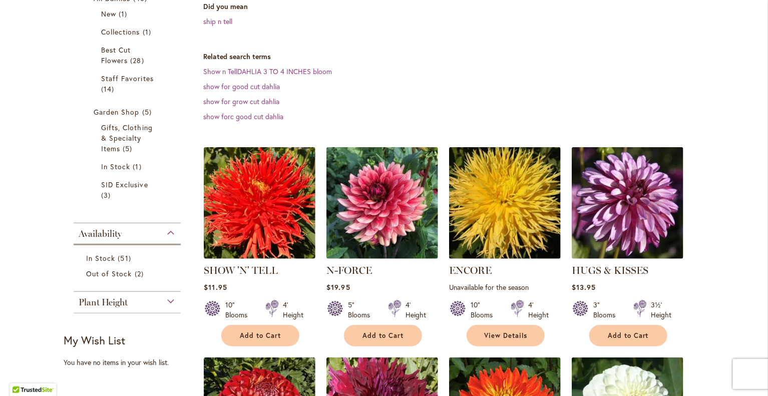
click at [264, 216] on img at bounding box center [260, 203] width 112 height 112
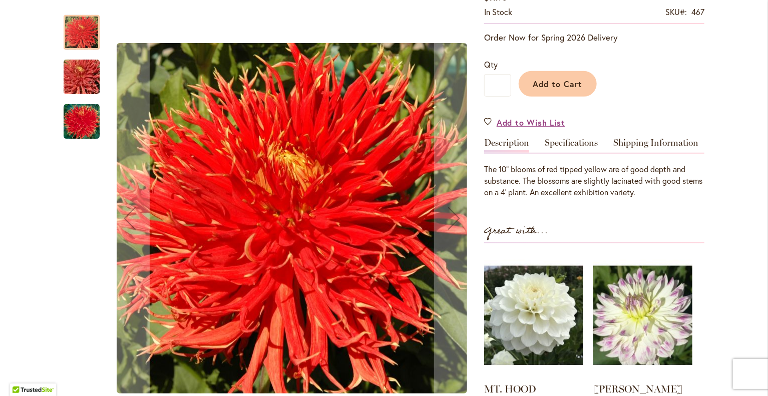
scroll to position [207, 0]
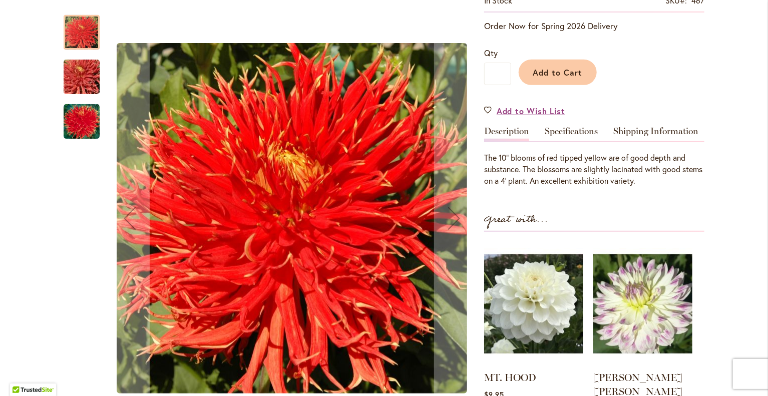
click at [568, 130] on link "Specifications" at bounding box center [571, 134] width 53 height 15
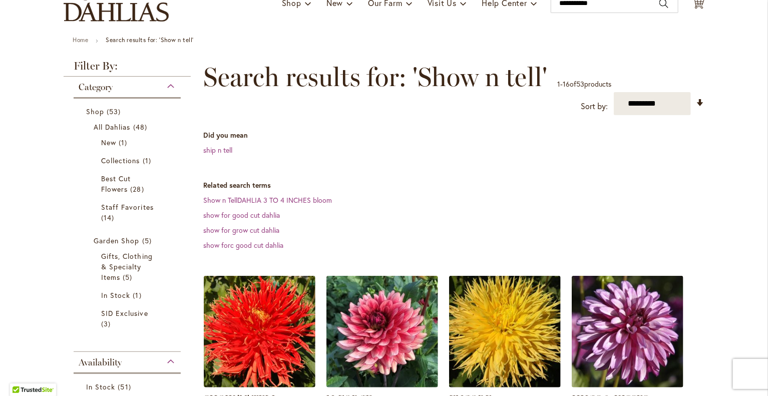
scroll to position [86, 0]
click at [262, 332] on img at bounding box center [260, 332] width 112 height 112
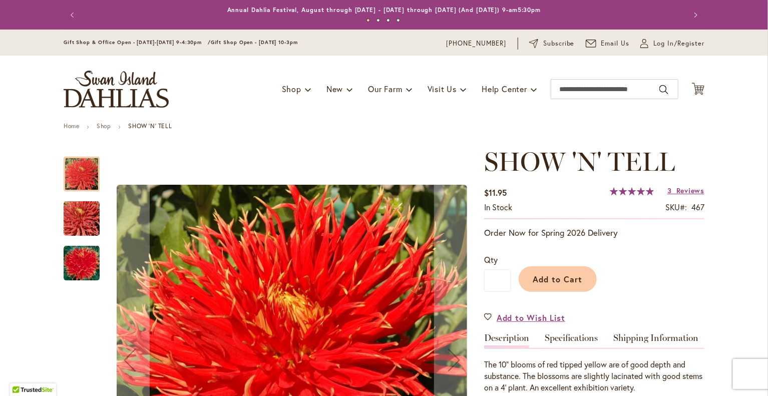
click at [575, 338] on link "Specifications" at bounding box center [571, 340] width 53 height 15
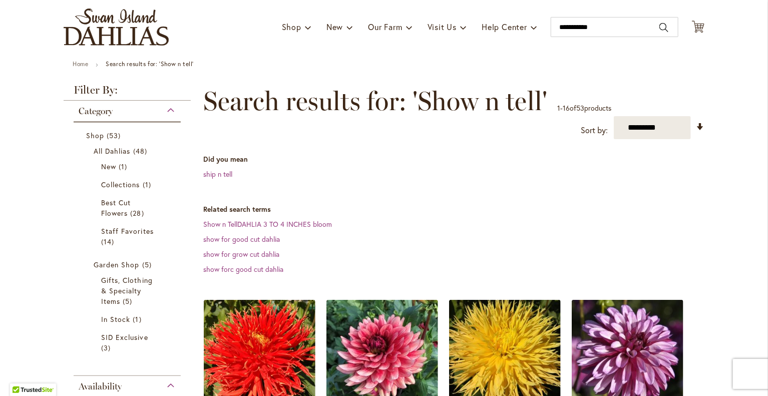
scroll to position [61, 0]
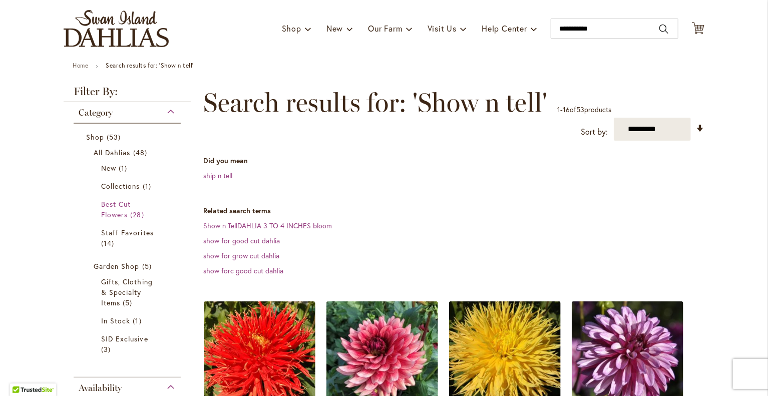
click at [118, 208] on link "Best Cut Flowers 28 items" at bounding box center [128, 209] width 55 height 21
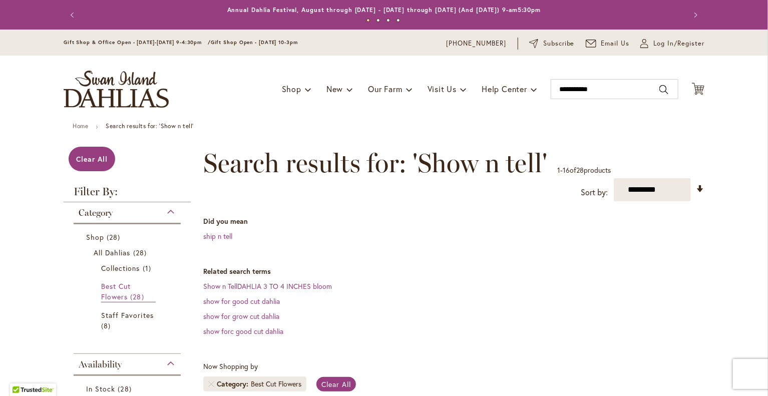
click at [110, 297] on span "Best Cut Flowers" at bounding box center [116, 291] width 30 height 20
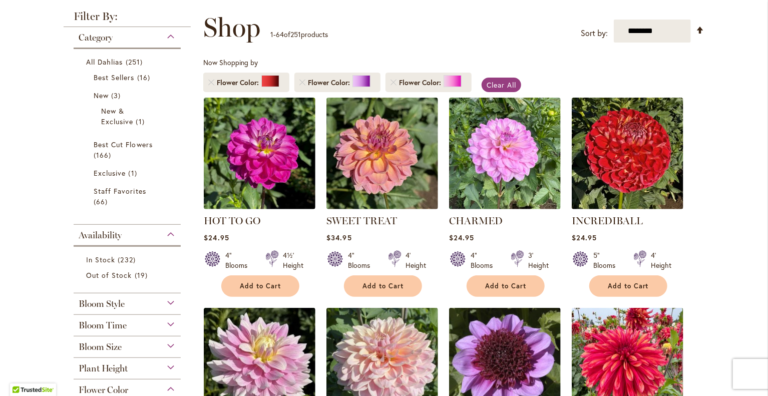
scroll to position [155, 0]
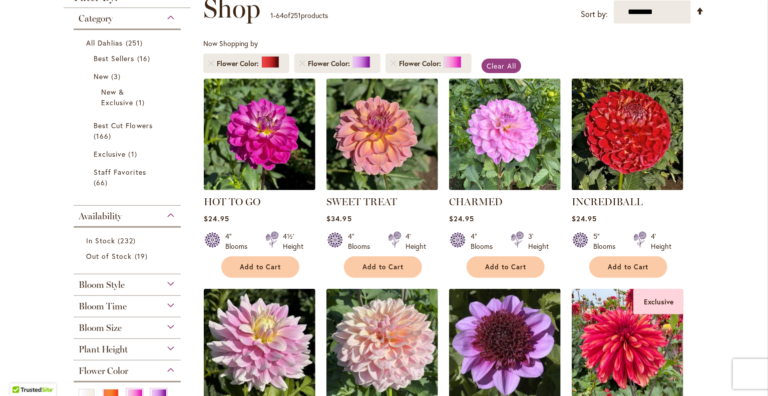
click at [190, 316] on div "Filter by: Filter By: Category All Dahlias 251 items Best Sellers 16 items New …" at bounding box center [131, 253] width 134 height 522
click at [104, 125] on span "Best Cut Flowers" at bounding box center [123, 126] width 59 height 10
click at [106, 131] on span "166 items" at bounding box center [104, 136] width 20 height 11
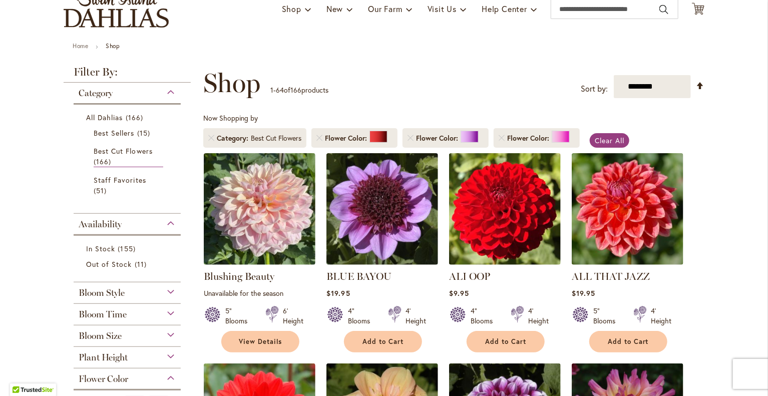
scroll to position [100, 0]
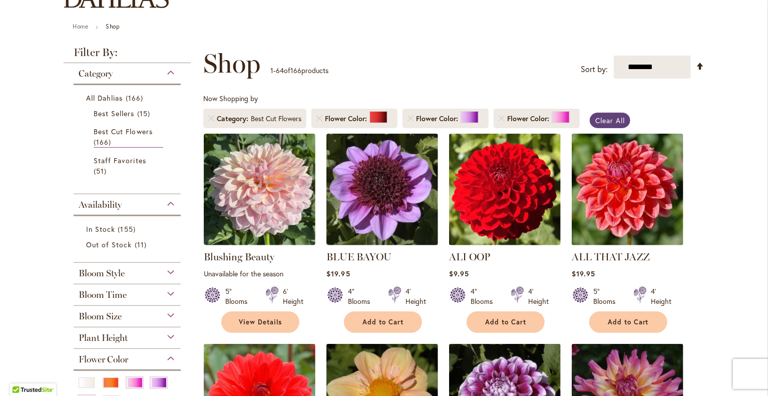
click at [605, 118] on span "Clear All" at bounding box center [610, 121] width 30 height 10
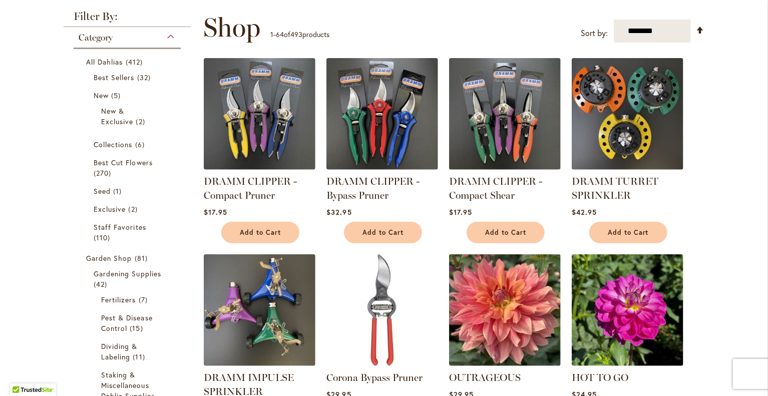
scroll to position [155, 0]
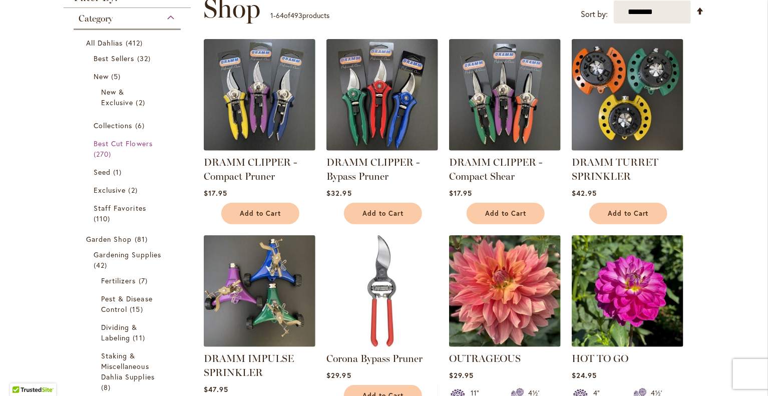
click at [98, 149] on span "270 items" at bounding box center [104, 154] width 20 height 11
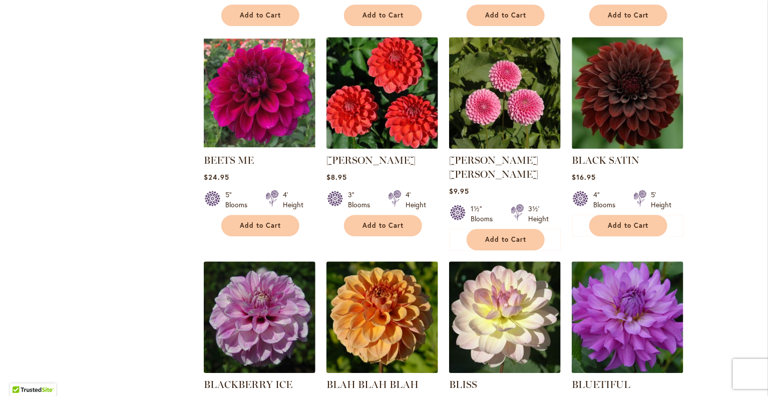
scroll to position [1245, 0]
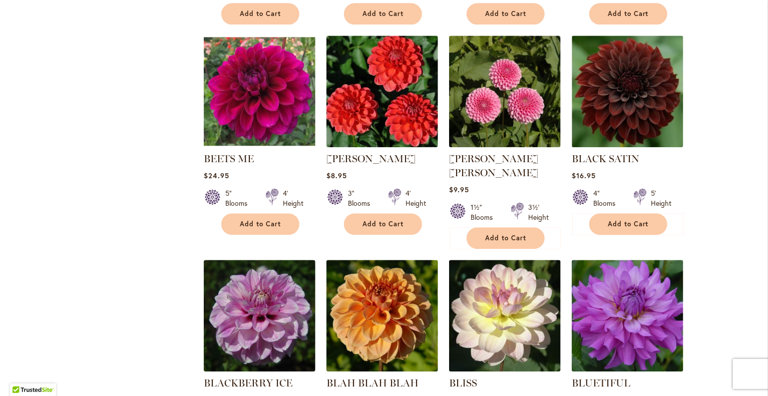
click at [626, 85] on img at bounding box center [628, 92] width 112 height 112
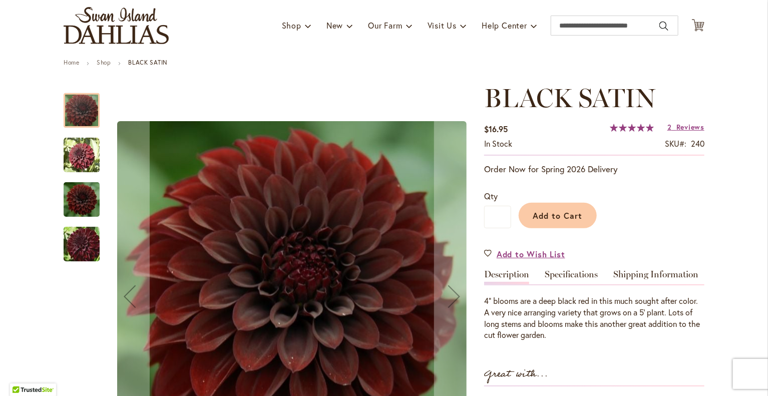
scroll to position [77, 0]
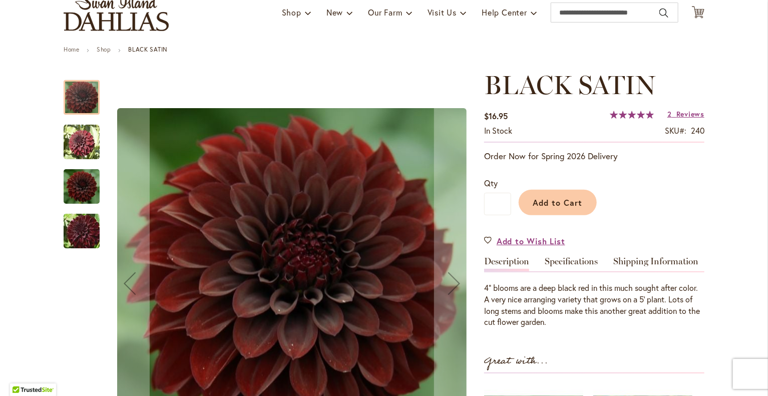
click at [451, 289] on div "Next" at bounding box center [454, 283] width 40 height 40
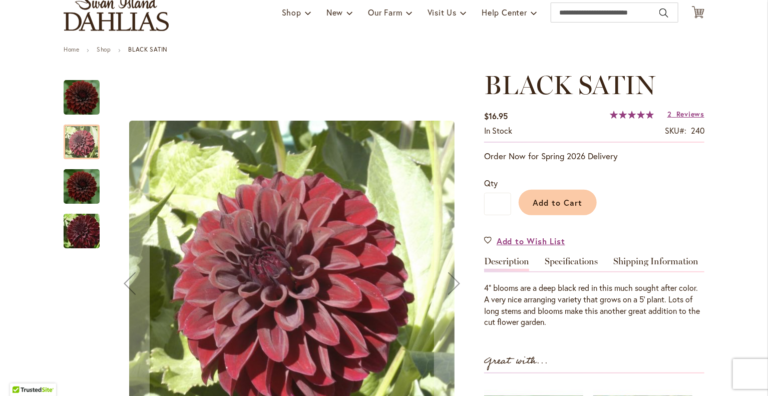
click at [447, 278] on div "Next" at bounding box center [454, 283] width 40 height 40
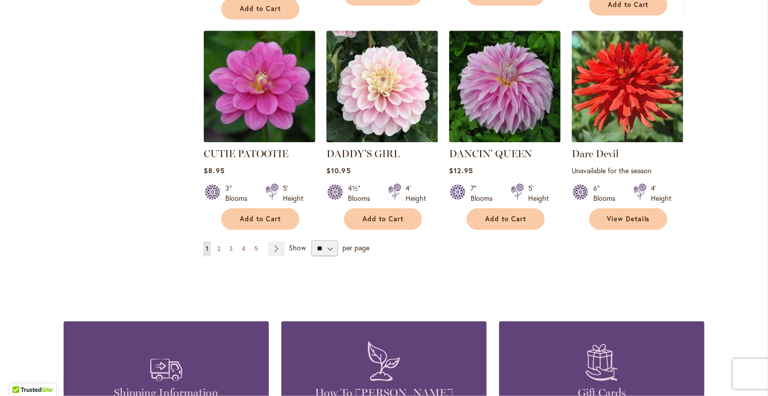
scroll to position [3447, 0]
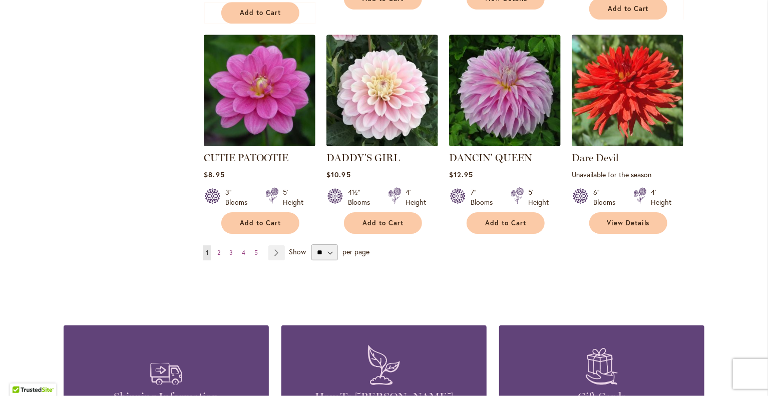
click at [270, 245] on link "Page Next" at bounding box center [276, 252] width 17 height 15
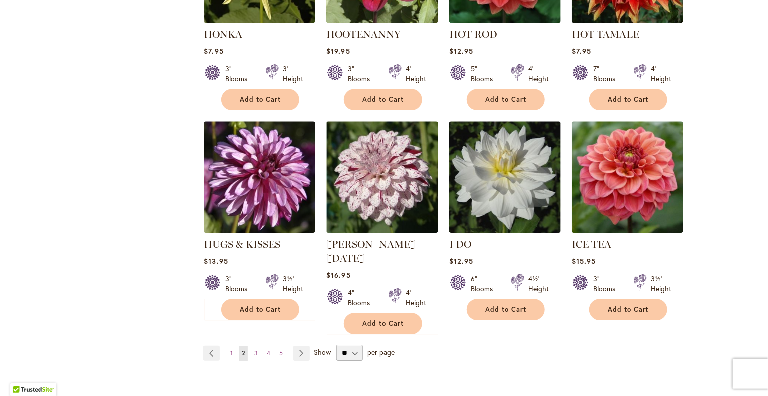
scroll to position [3402, 0]
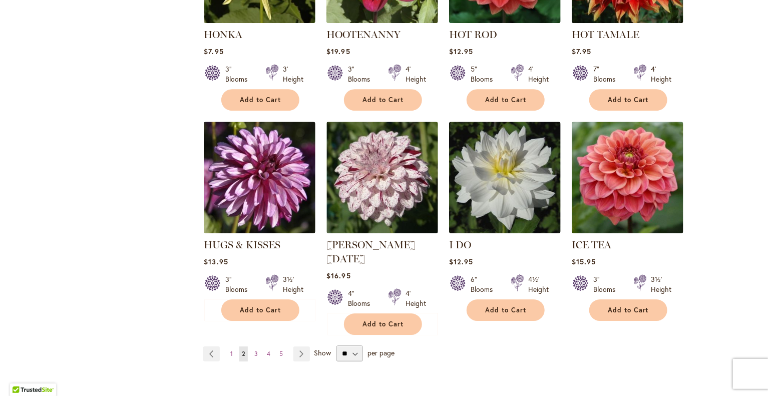
click at [298, 346] on link "Page Next" at bounding box center [301, 353] width 17 height 15
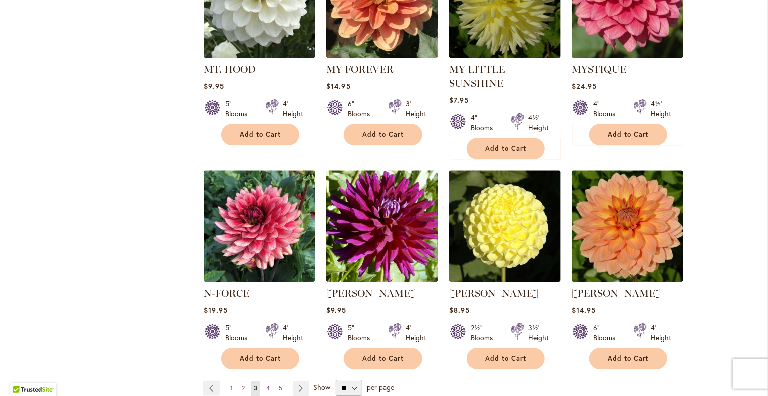
scroll to position [3326, 0]
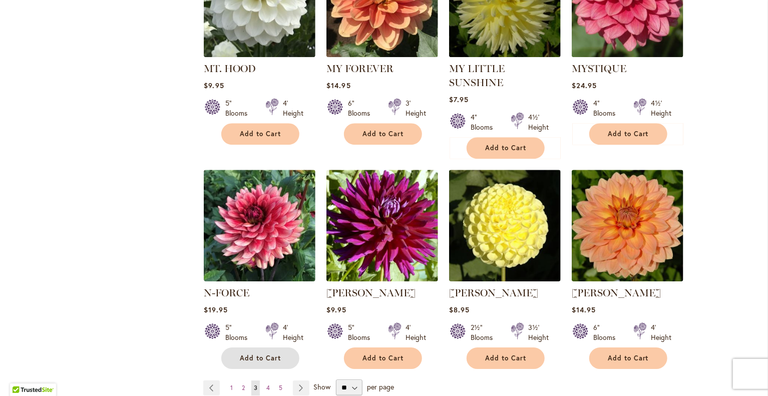
click at [254, 354] on span "Add to Cart" at bounding box center [260, 358] width 41 height 9
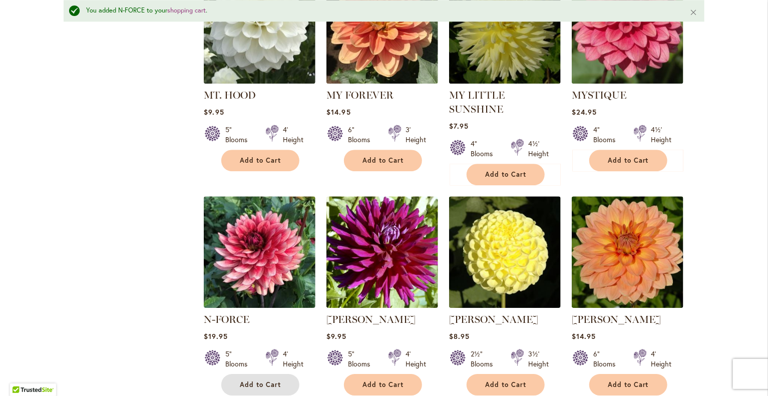
scroll to position [3352, 0]
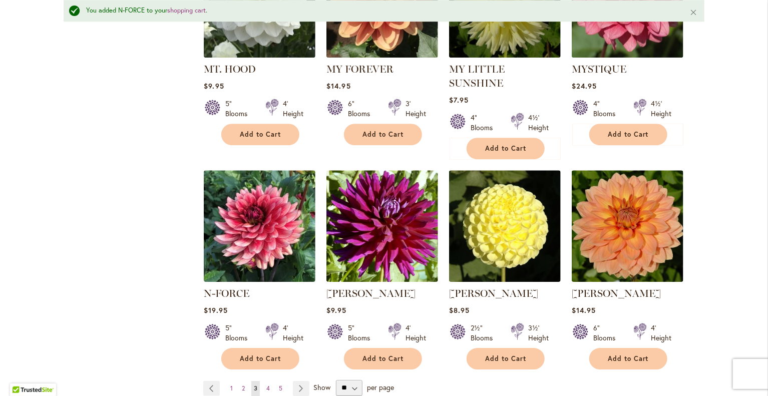
click at [297, 381] on link "Page Next" at bounding box center [301, 388] width 17 height 15
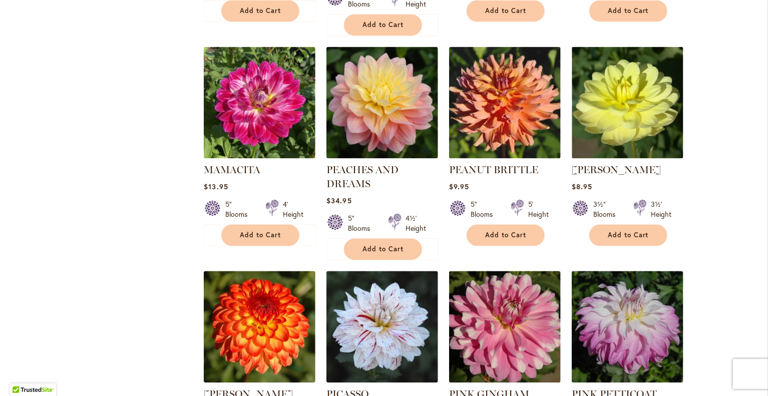
scroll to position [1038, 0]
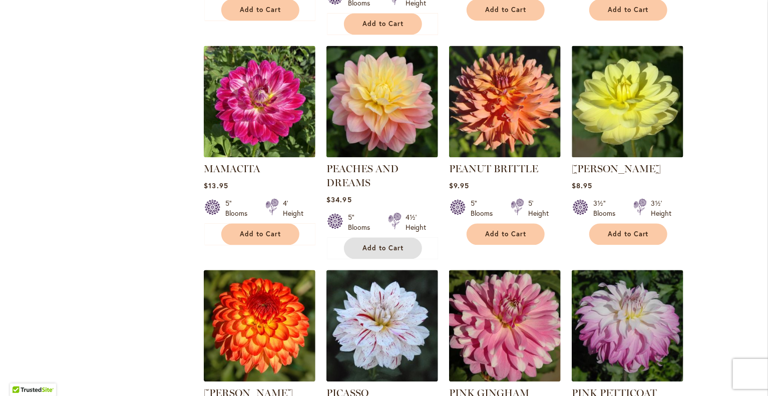
click at [387, 249] on button "Add to Cart" at bounding box center [383, 248] width 78 height 22
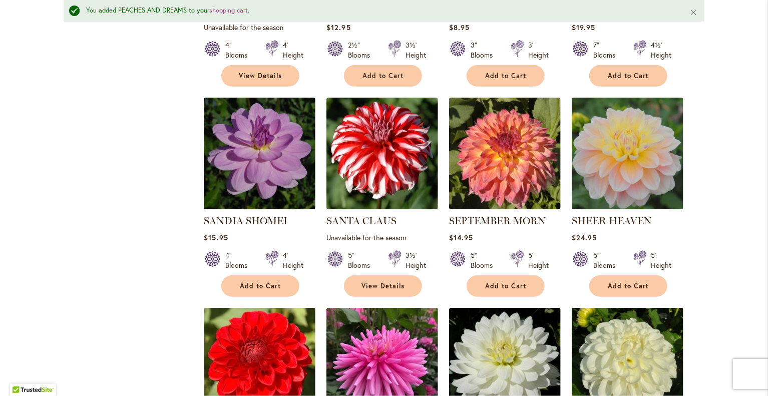
scroll to position [2113, 0]
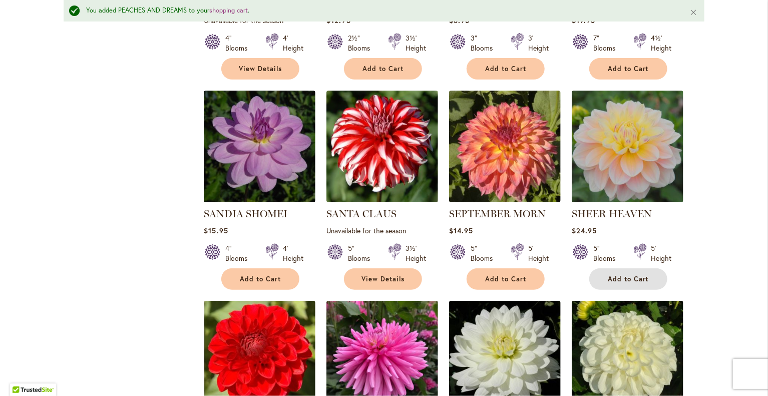
click at [632, 275] on span "Add to Cart" at bounding box center [628, 279] width 41 height 9
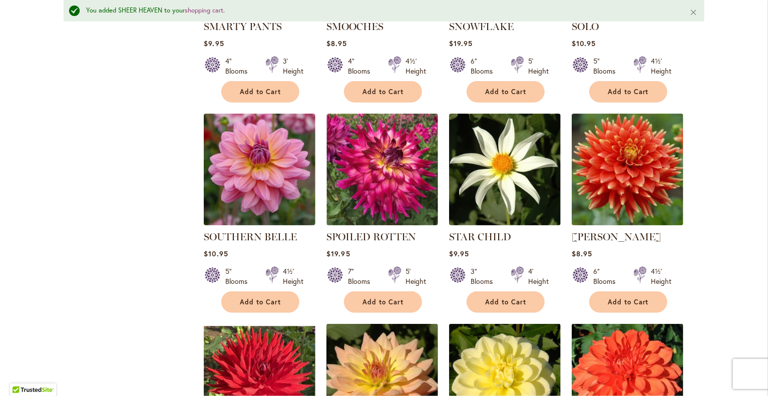
scroll to position [2526, 0]
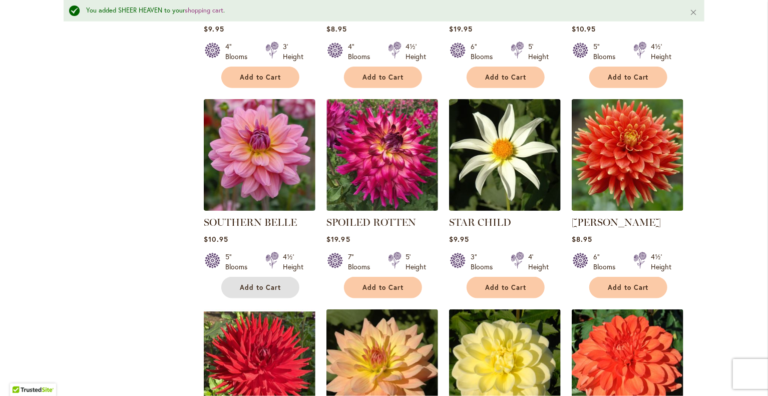
click at [244, 283] on span "Add to Cart" at bounding box center [260, 287] width 41 height 9
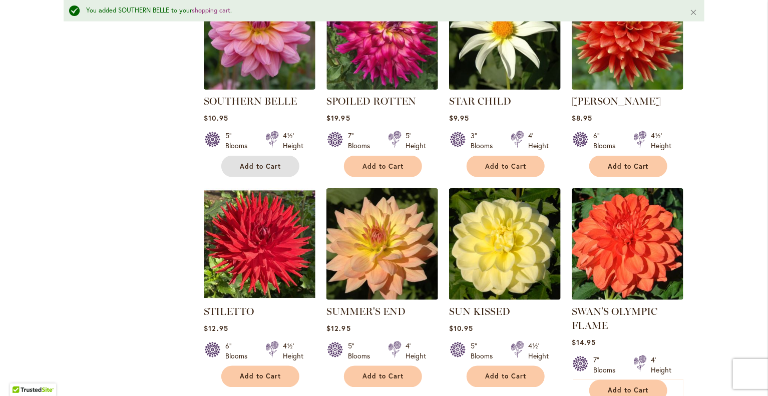
scroll to position [2648, 0]
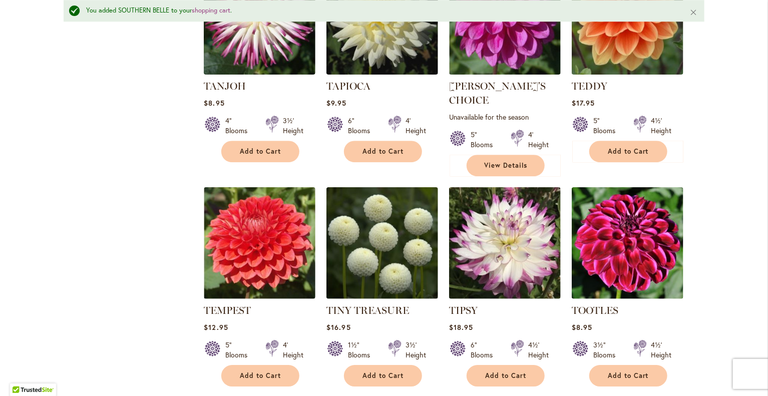
scroll to position [3318, 0]
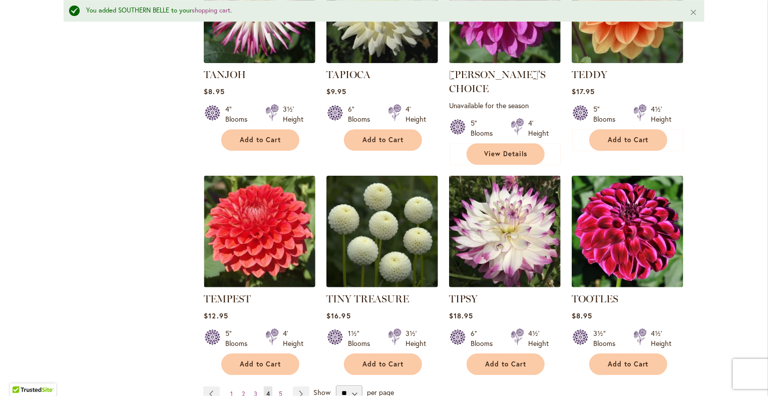
click at [298, 387] on link "Page Next" at bounding box center [301, 394] width 17 height 15
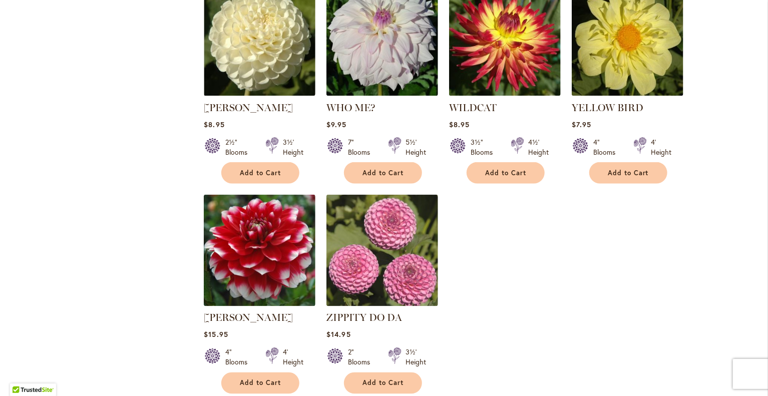
scroll to position [681, 0]
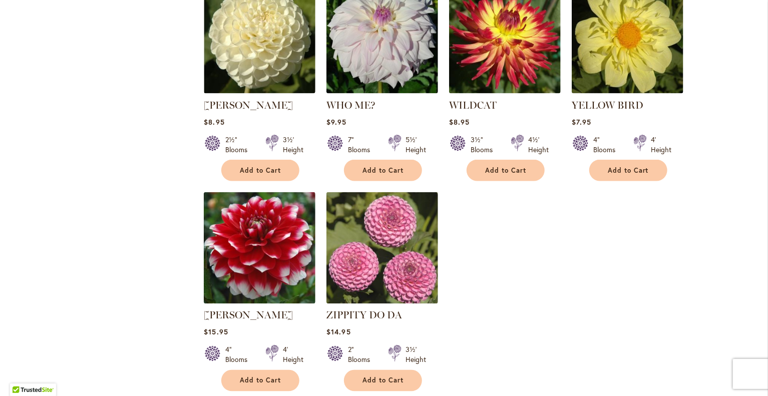
click at [713, 326] on div "Skip to Content Gift Shop & Office Open - [DATE]-[DATE] 9-4:30pm / Gift Shop Op…" at bounding box center [384, 137] width 768 height 1578
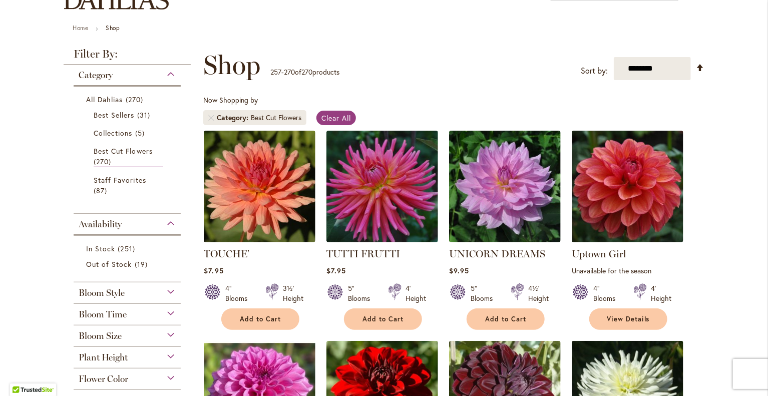
scroll to position [94, 0]
